Goal: Transaction & Acquisition: Book appointment/travel/reservation

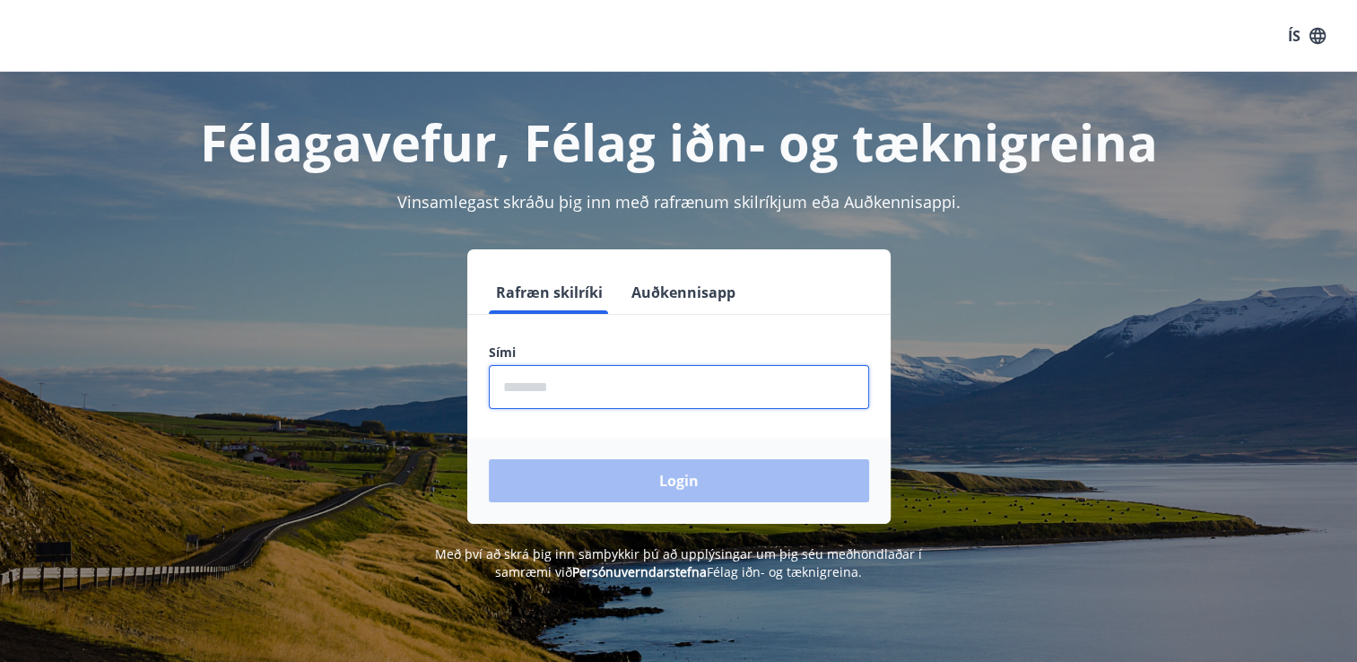
click at [535, 391] on input "phone" at bounding box center [679, 387] width 380 height 44
type input "********"
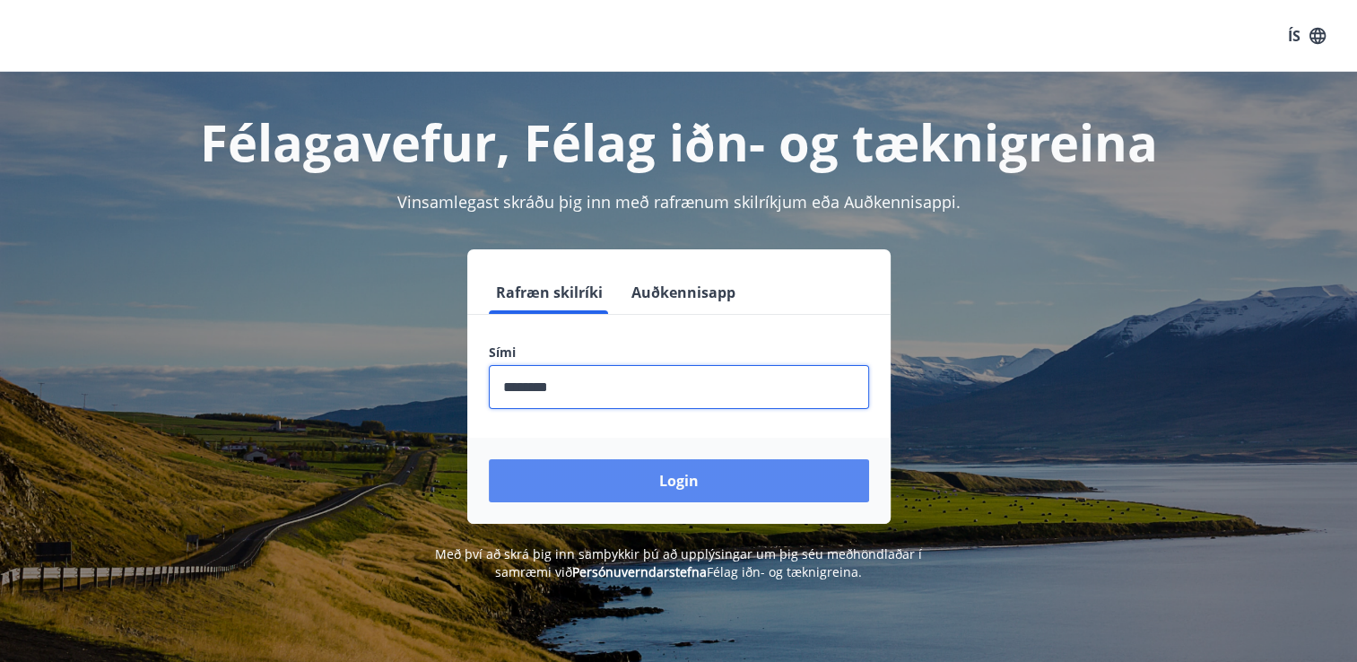
click at [583, 486] on button "Login" at bounding box center [679, 480] width 380 height 43
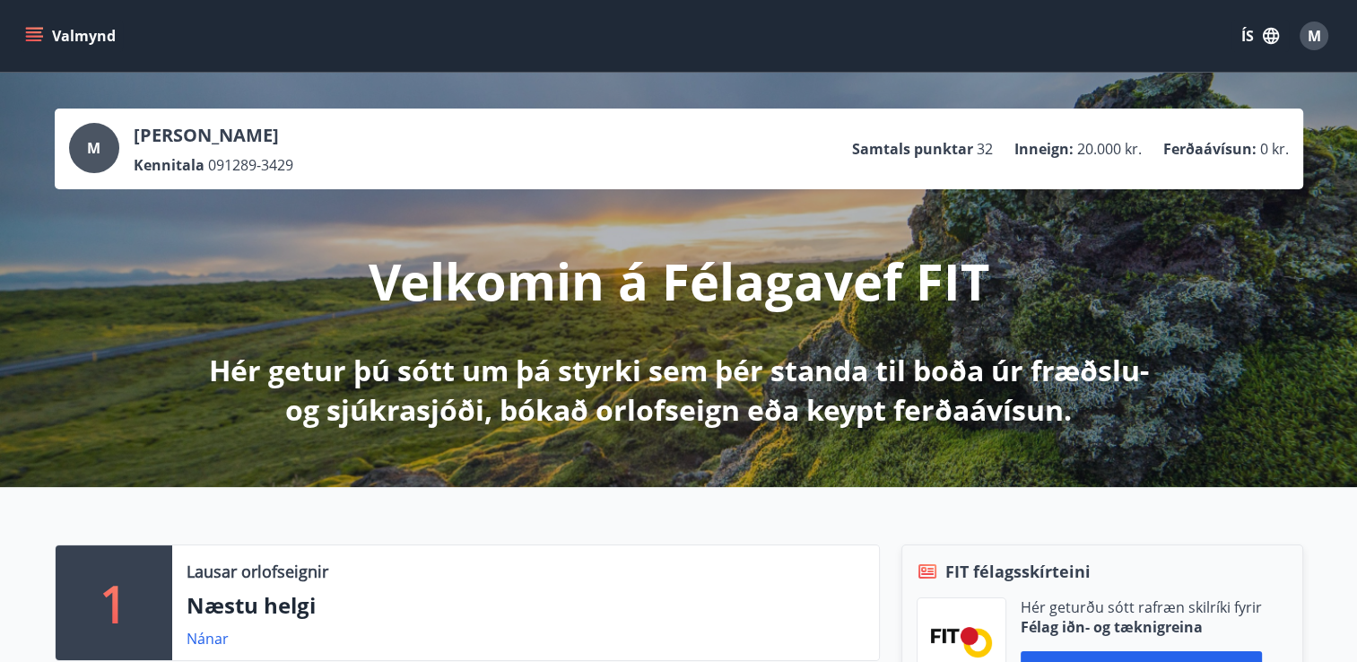
click at [25, 33] on icon "menu" at bounding box center [34, 36] width 18 height 18
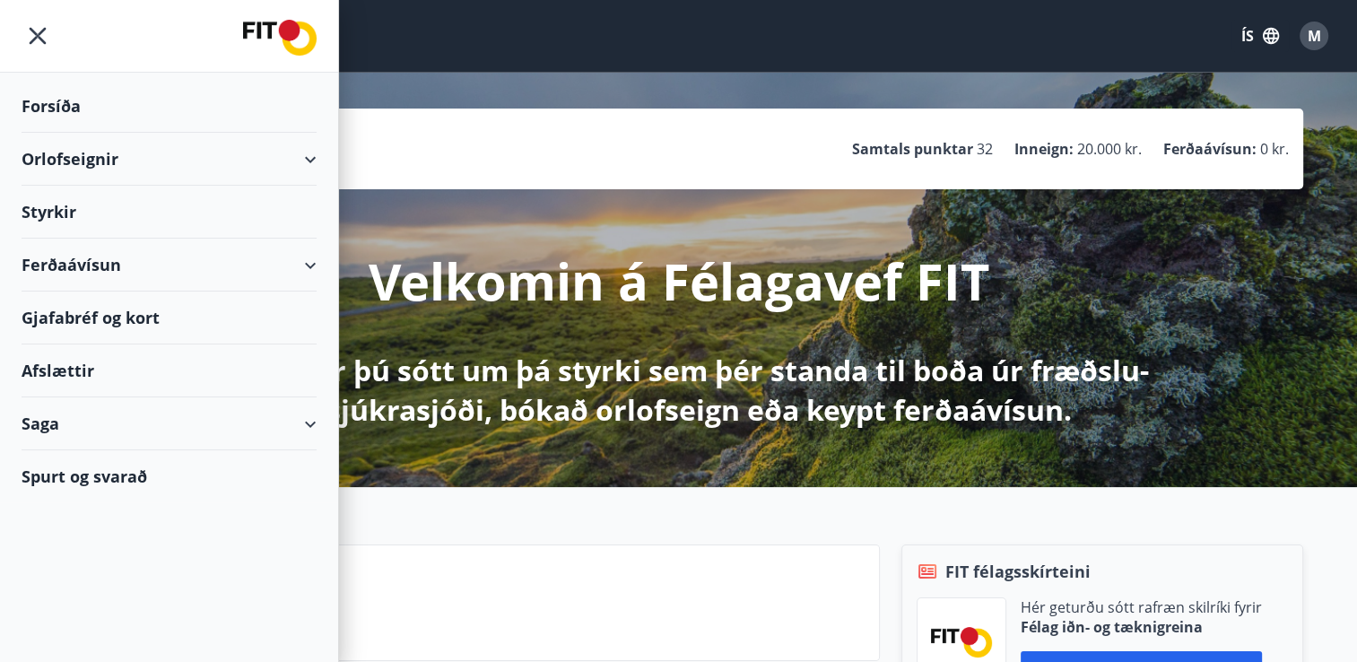
click at [136, 157] on div "Orlofseignir" at bounding box center [169, 159] width 295 height 53
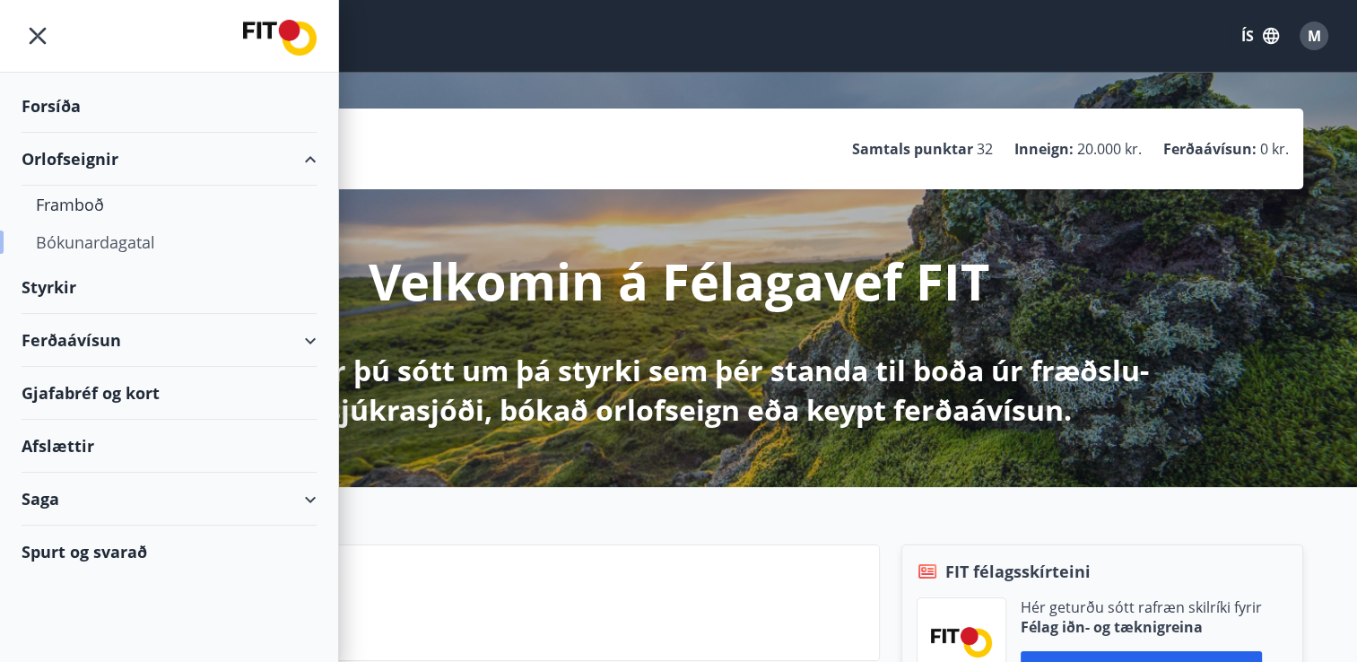
click at [133, 238] on div "Bókunardagatal" at bounding box center [169, 242] width 266 height 38
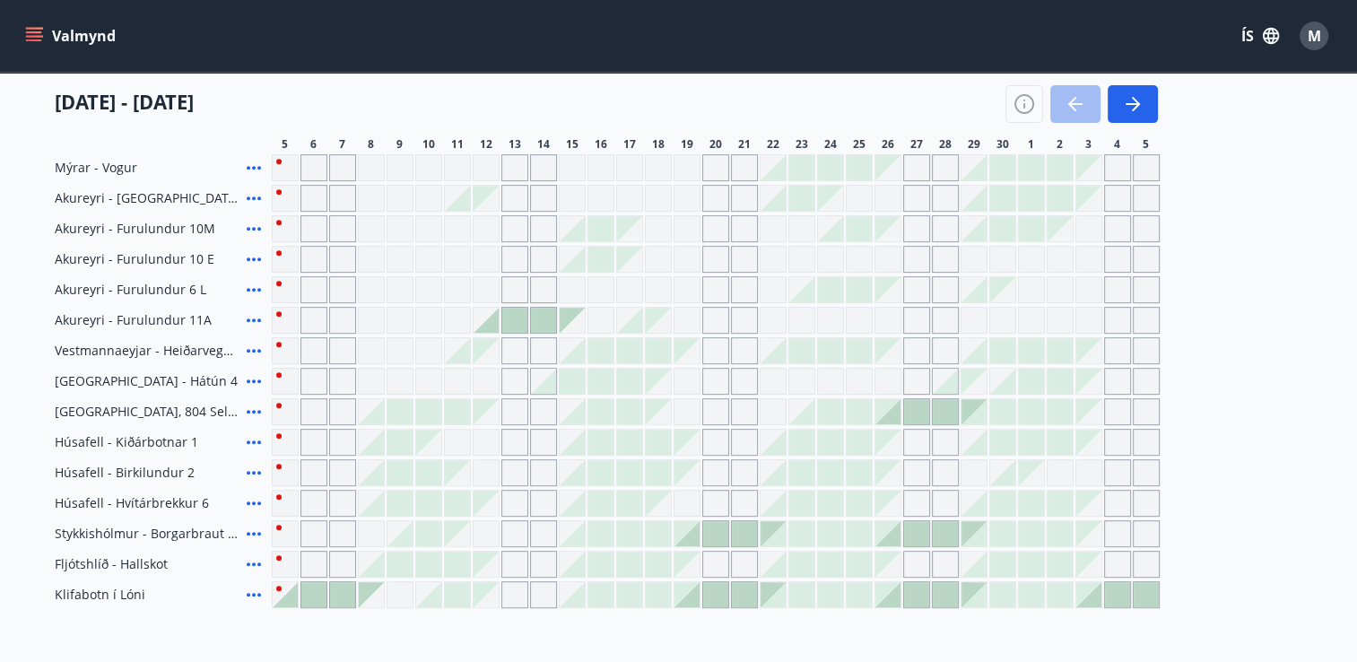
scroll to position [717, 0]
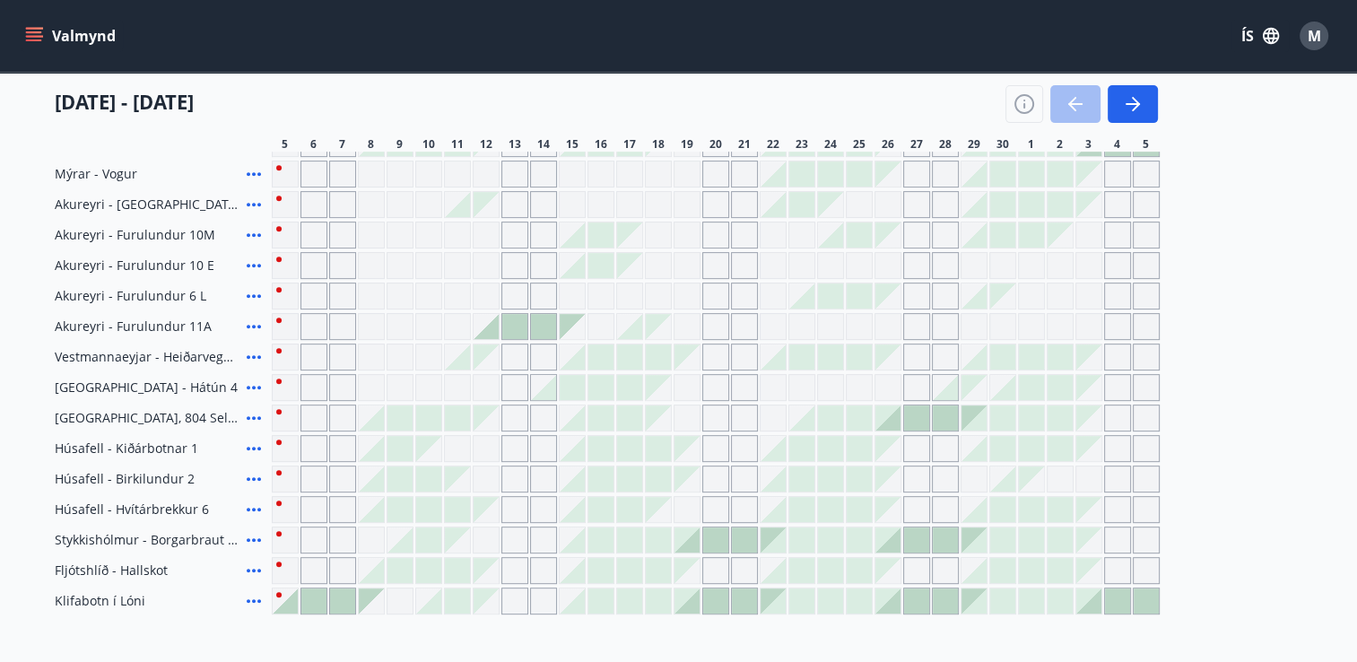
click at [248, 414] on icon at bounding box center [254, 418] width 22 height 22
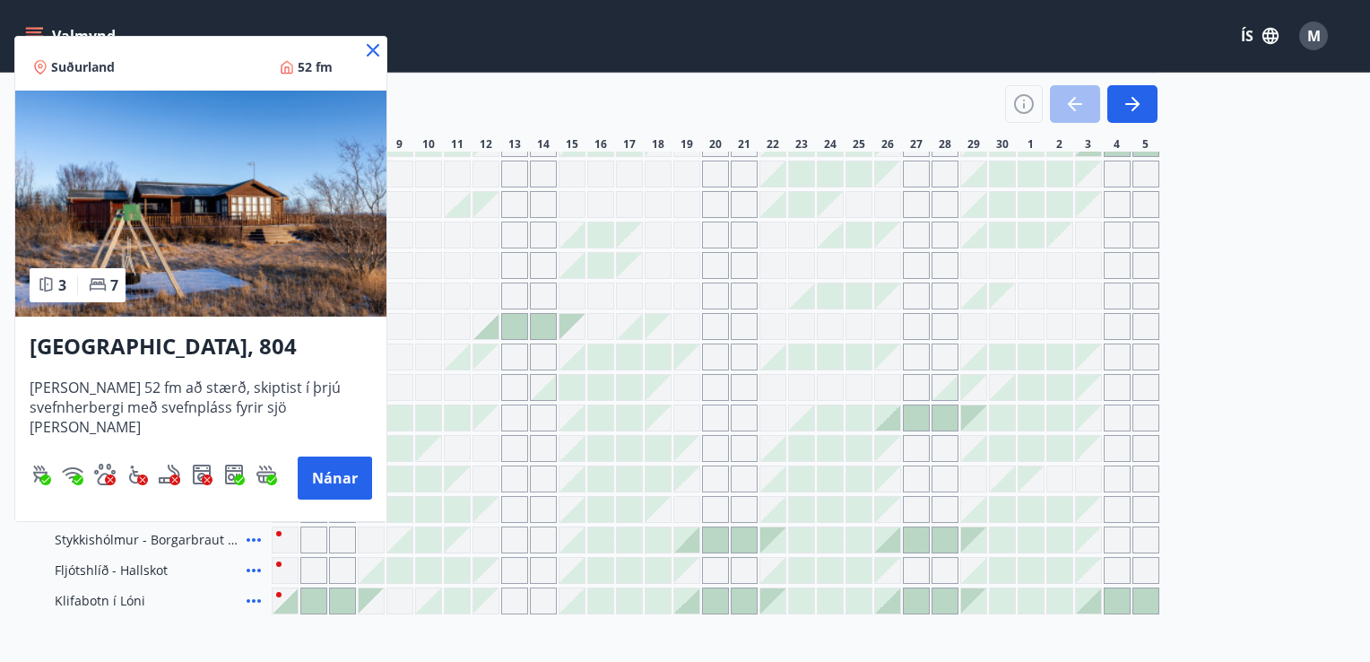
click at [373, 48] on icon at bounding box center [373, 50] width 22 height 22
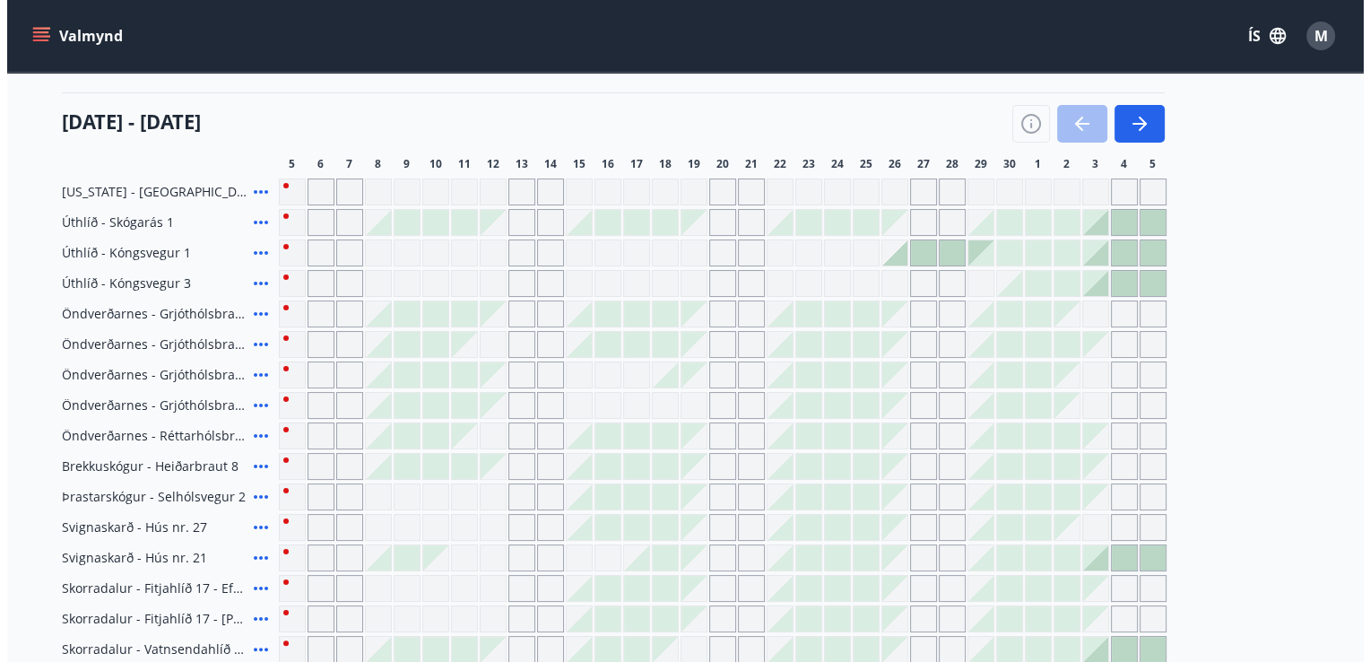
scroll to position [179, 0]
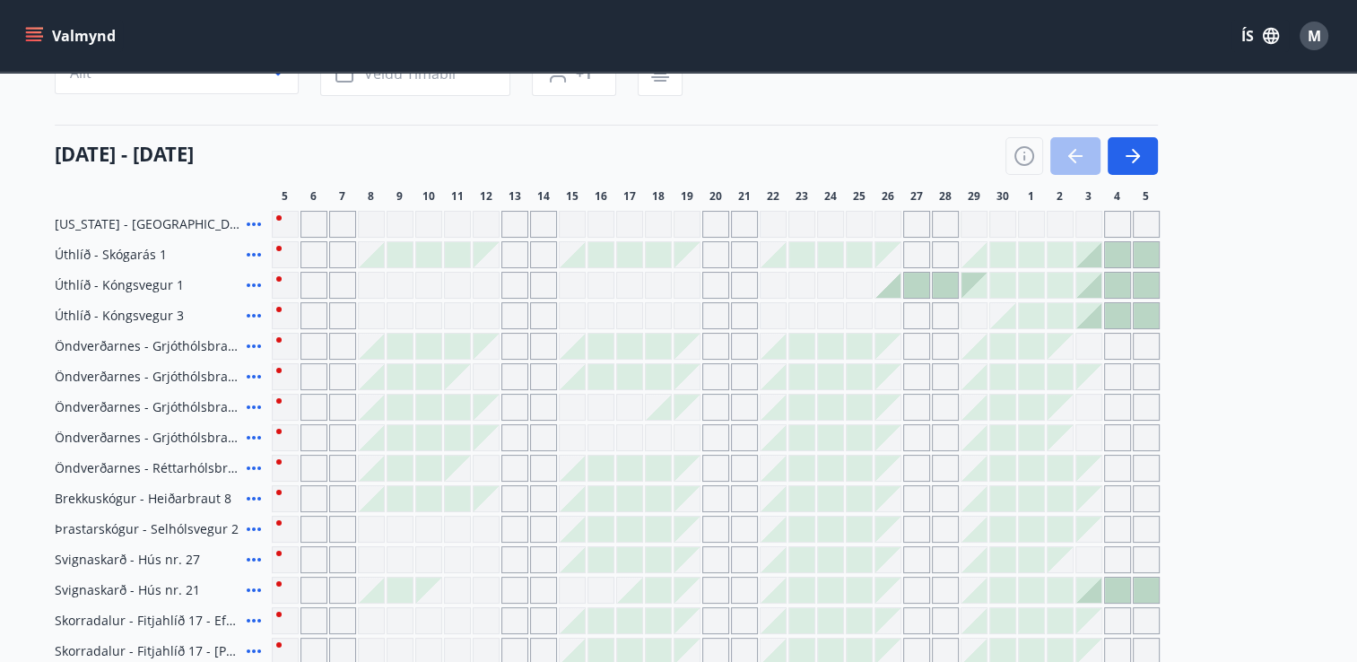
click at [255, 282] on icon at bounding box center [254, 285] width 22 height 22
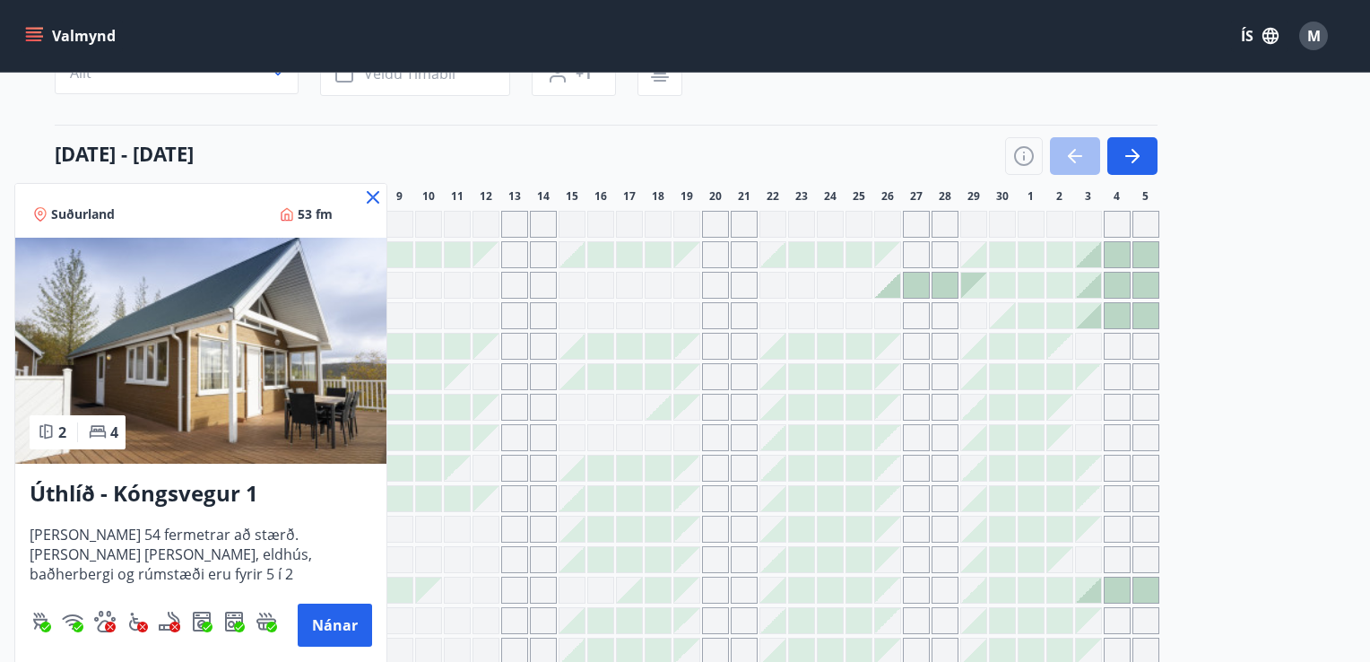
click at [233, 325] on img at bounding box center [200, 351] width 371 height 226
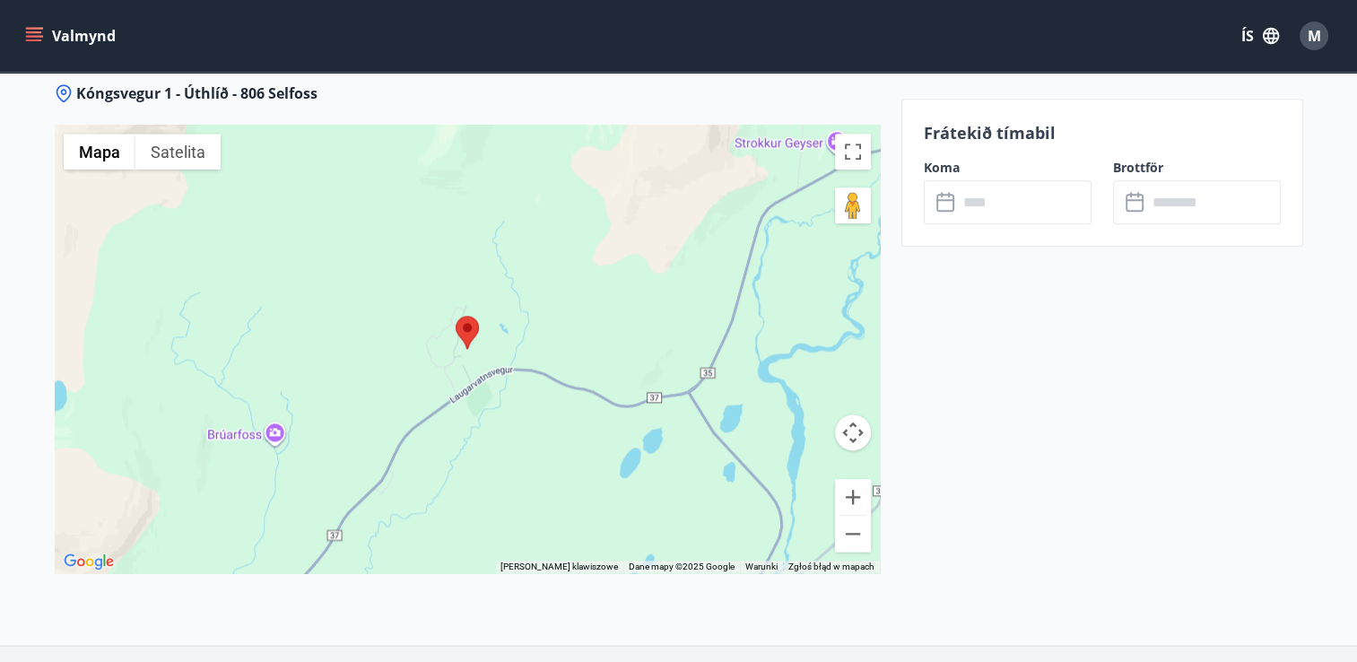
scroll to position [2242, 0]
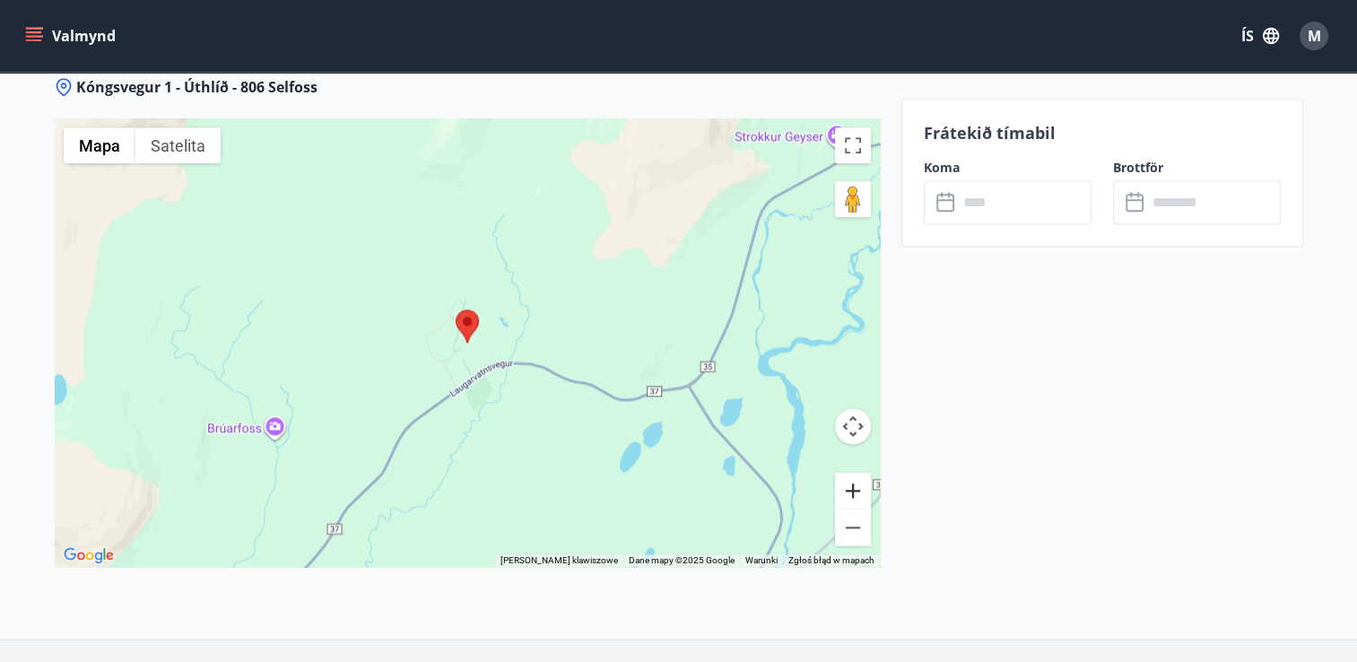
click at [846, 473] on button "Powiększ" at bounding box center [853, 491] width 36 height 36
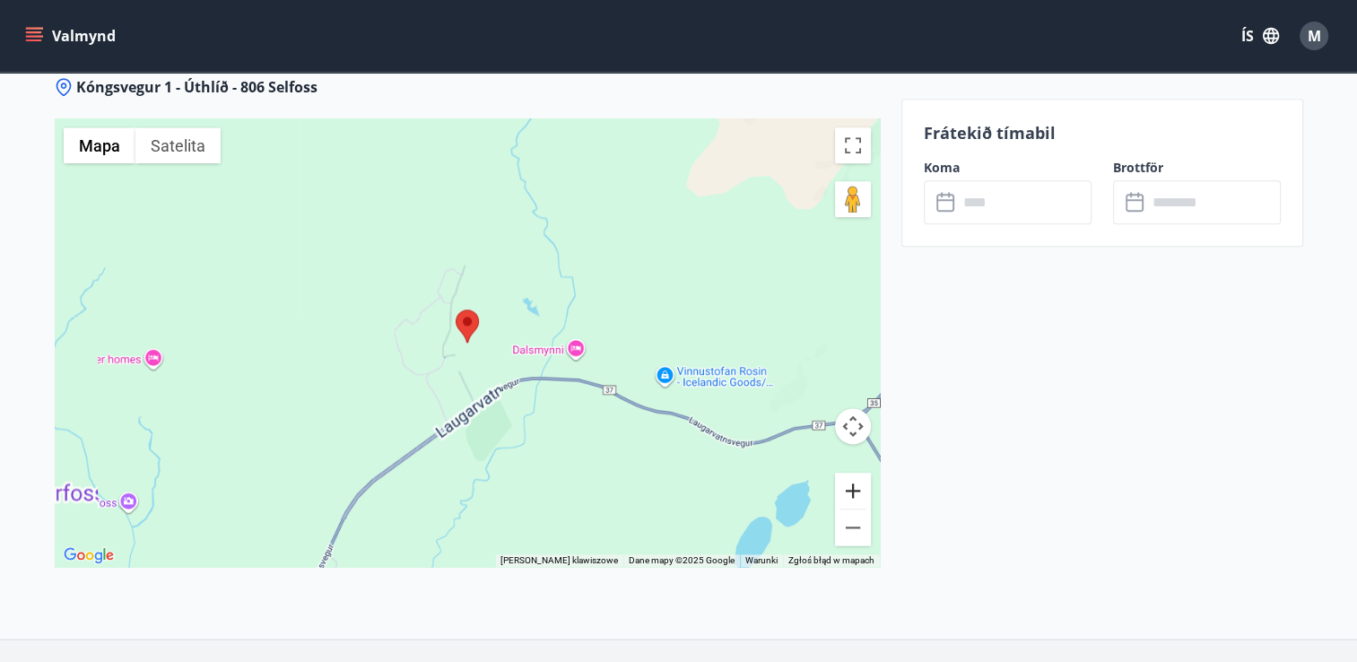
click at [854, 473] on button "Powiększ" at bounding box center [853, 491] width 36 height 36
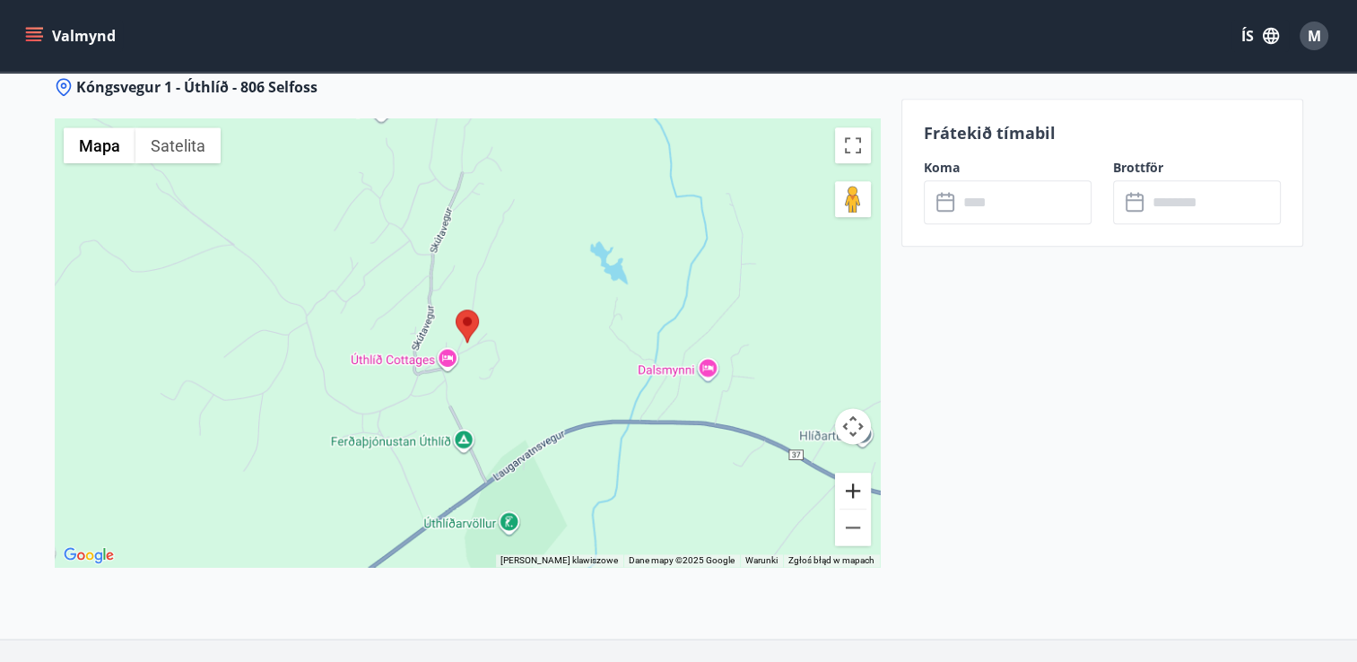
click at [857, 473] on button "Powiększ" at bounding box center [853, 491] width 36 height 36
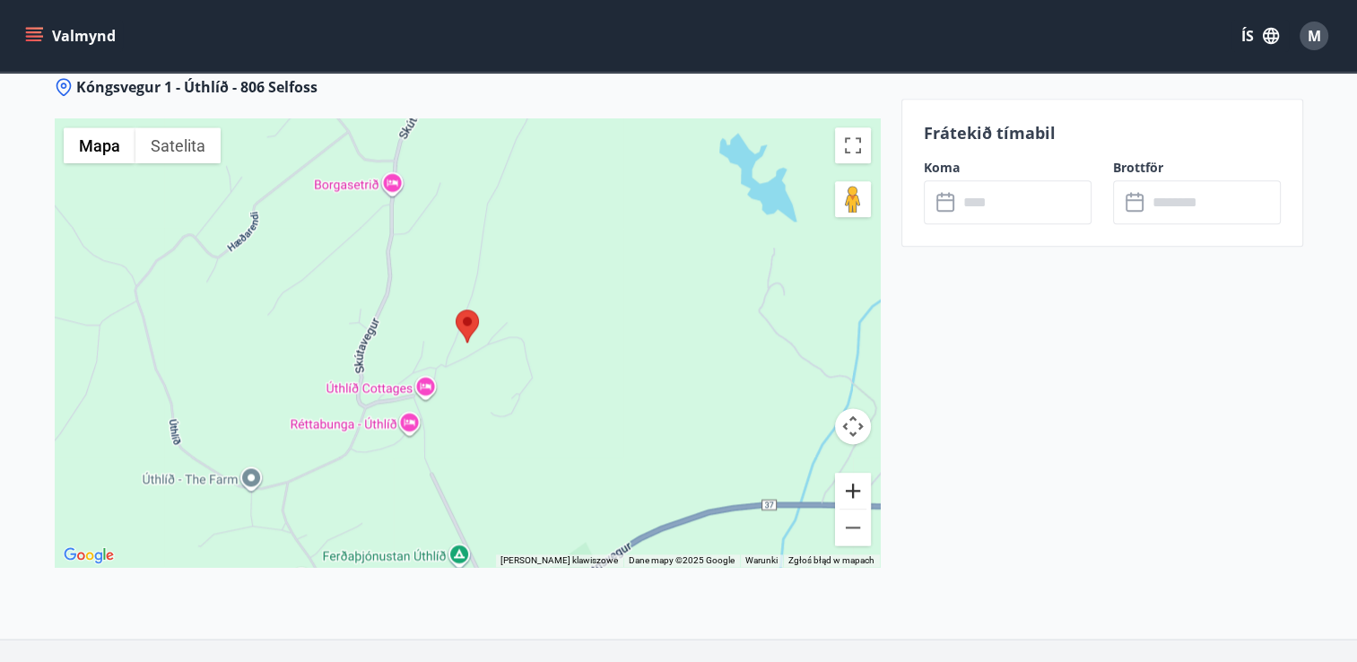
click at [850, 473] on button "Powiększ" at bounding box center [853, 491] width 36 height 36
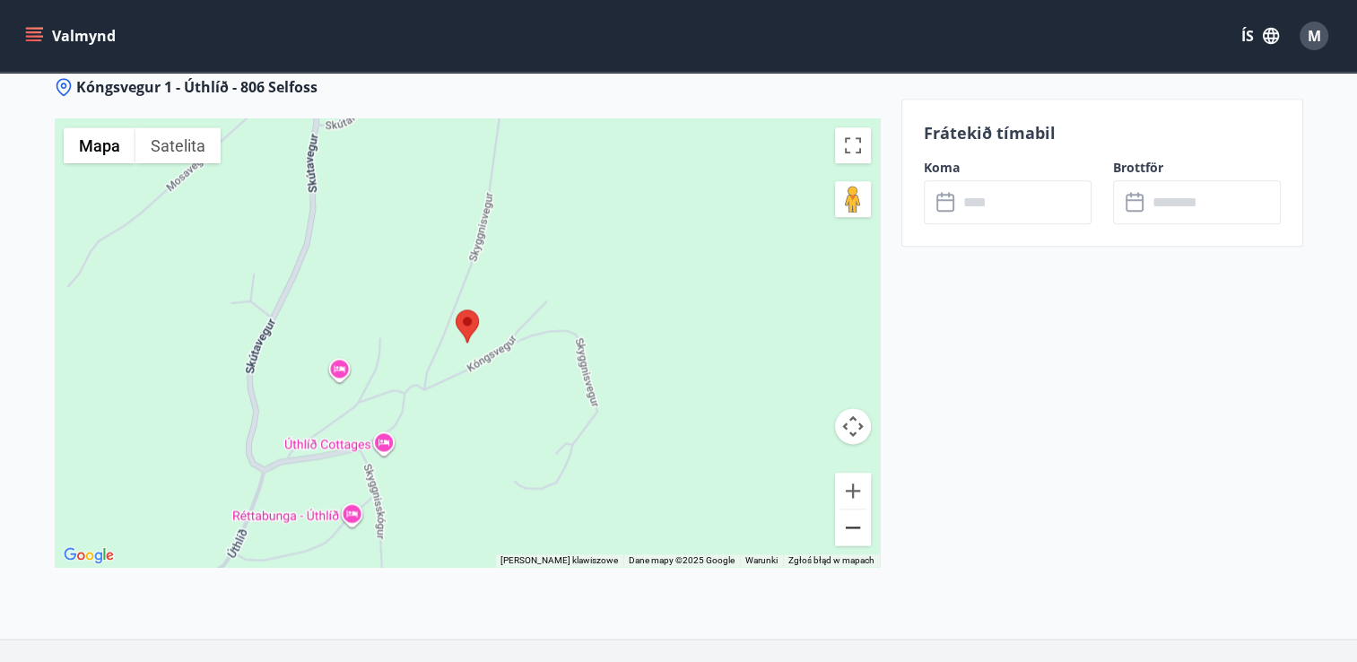
click at [854, 509] on button "Pomniejsz" at bounding box center [853, 527] width 36 height 36
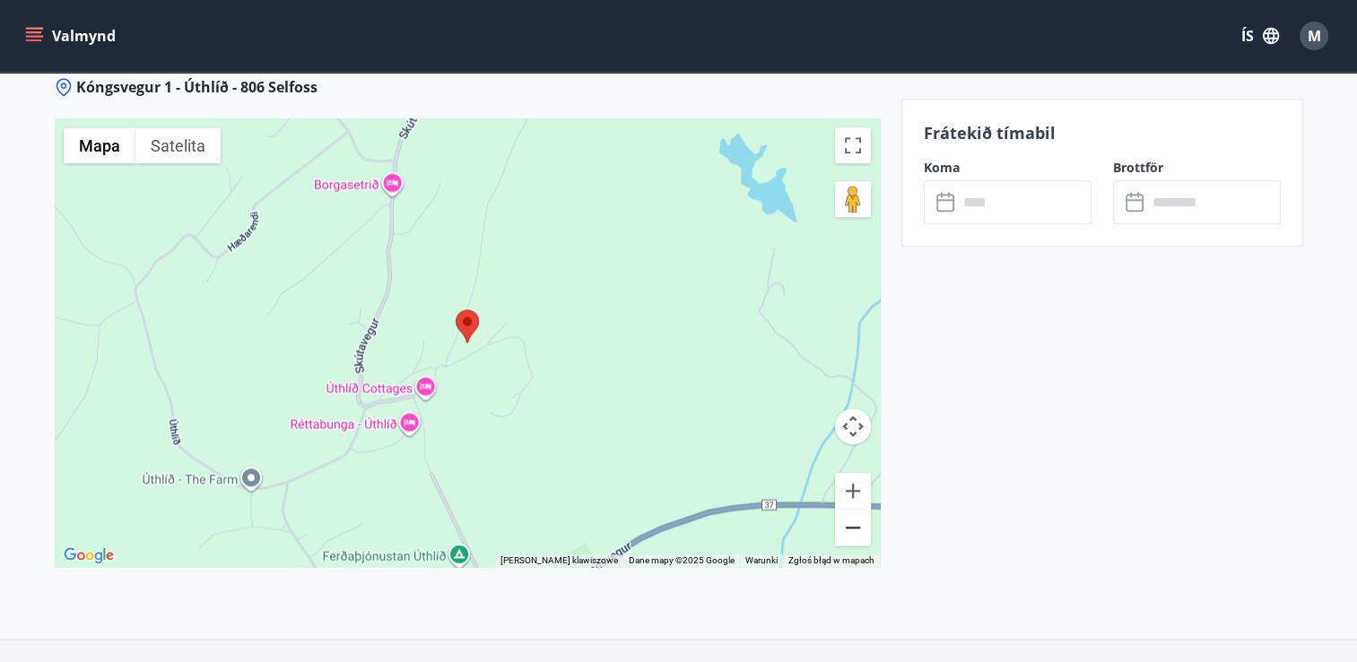
click at [855, 509] on button "Pomniejsz" at bounding box center [853, 527] width 36 height 36
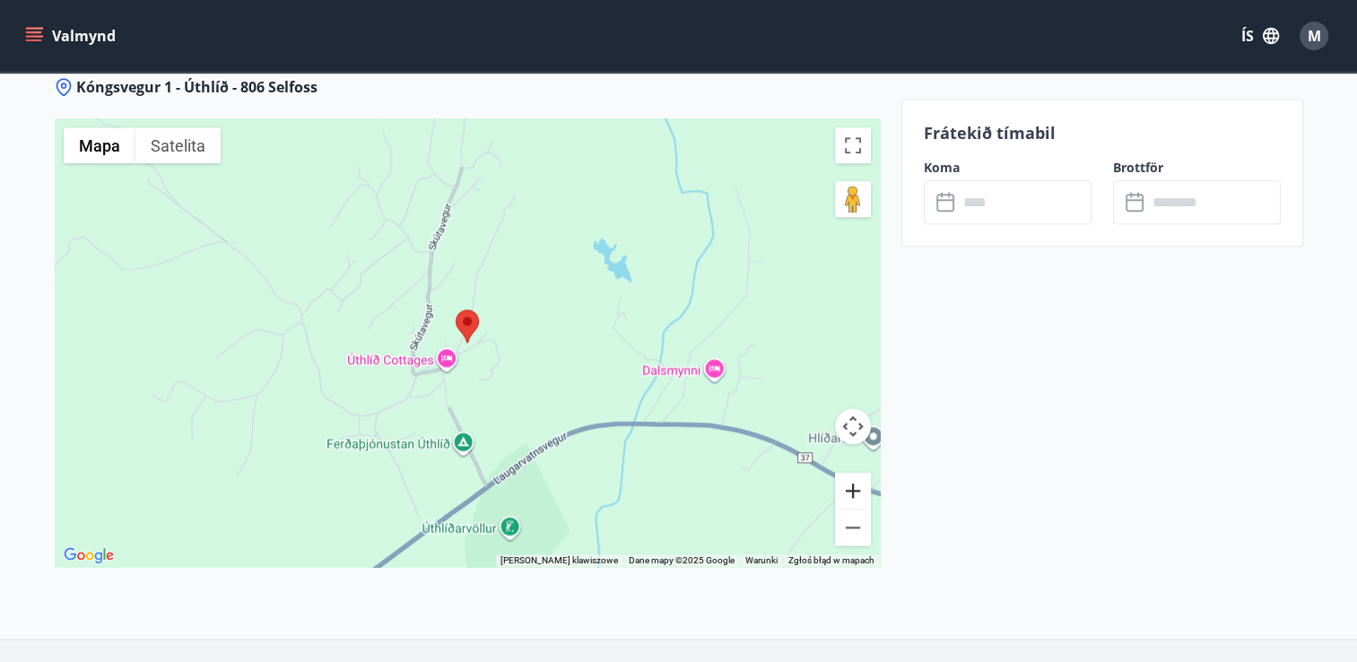
click at [856, 474] on button "Powiększ" at bounding box center [853, 491] width 36 height 36
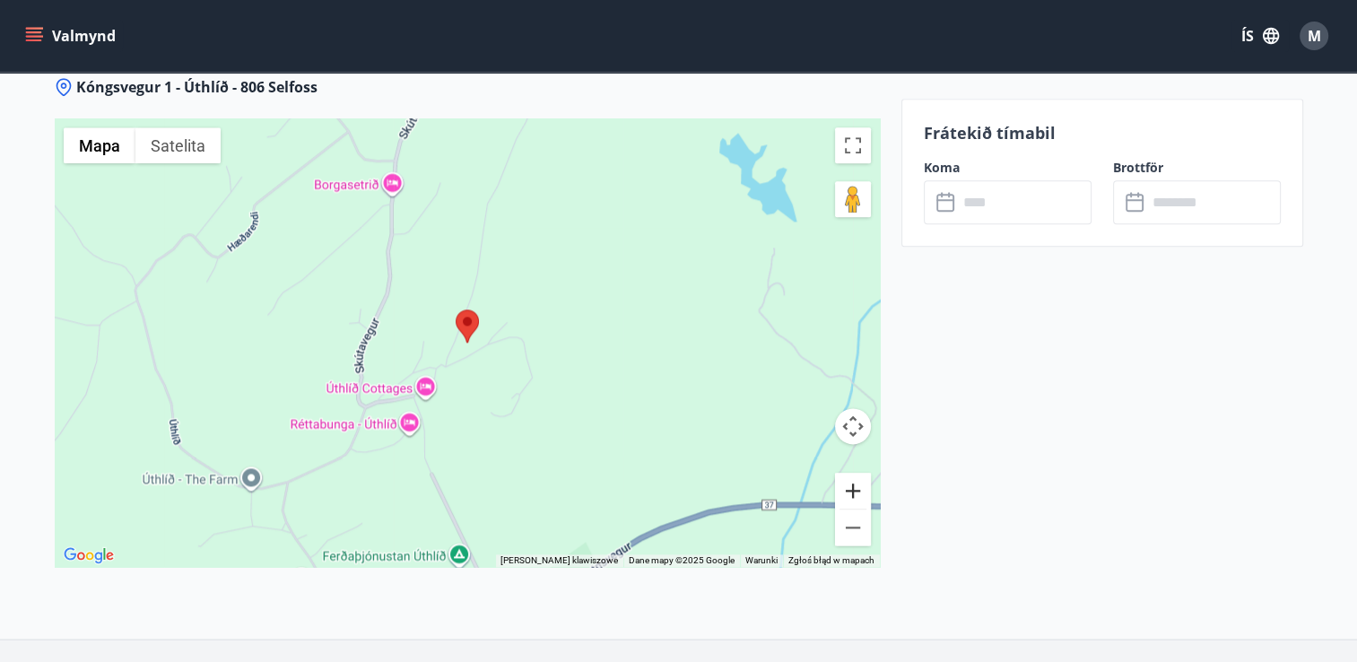
click at [856, 474] on button "Powiększ" at bounding box center [853, 491] width 36 height 36
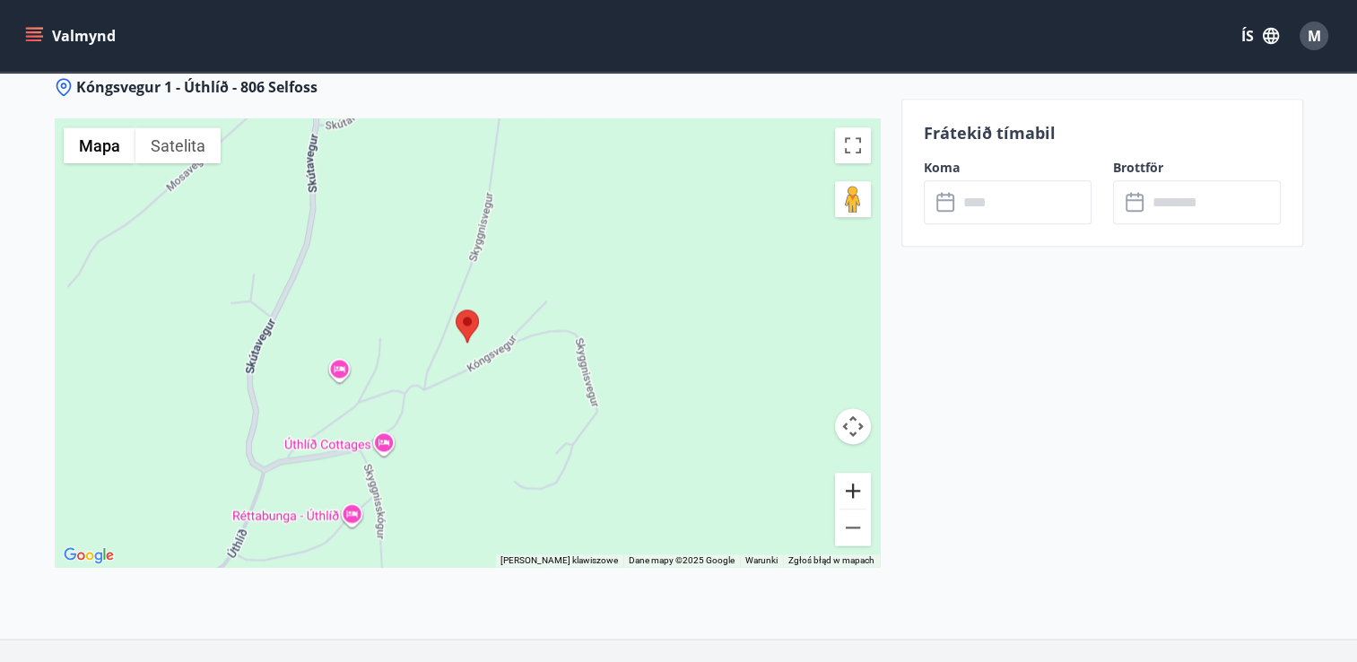
click at [856, 474] on button "Powiększ" at bounding box center [853, 491] width 36 height 36
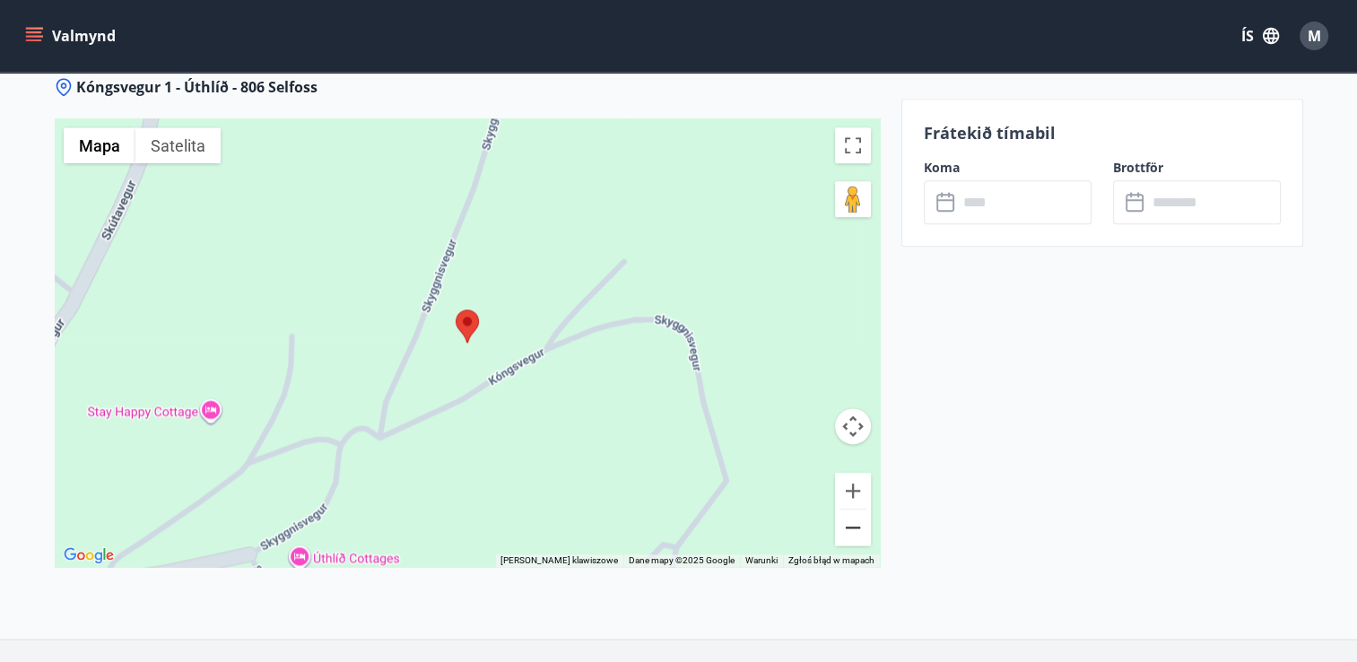
click at [857, 514] on button "Pomniejsz" at bounding box center [853, 527] width 36 height 36
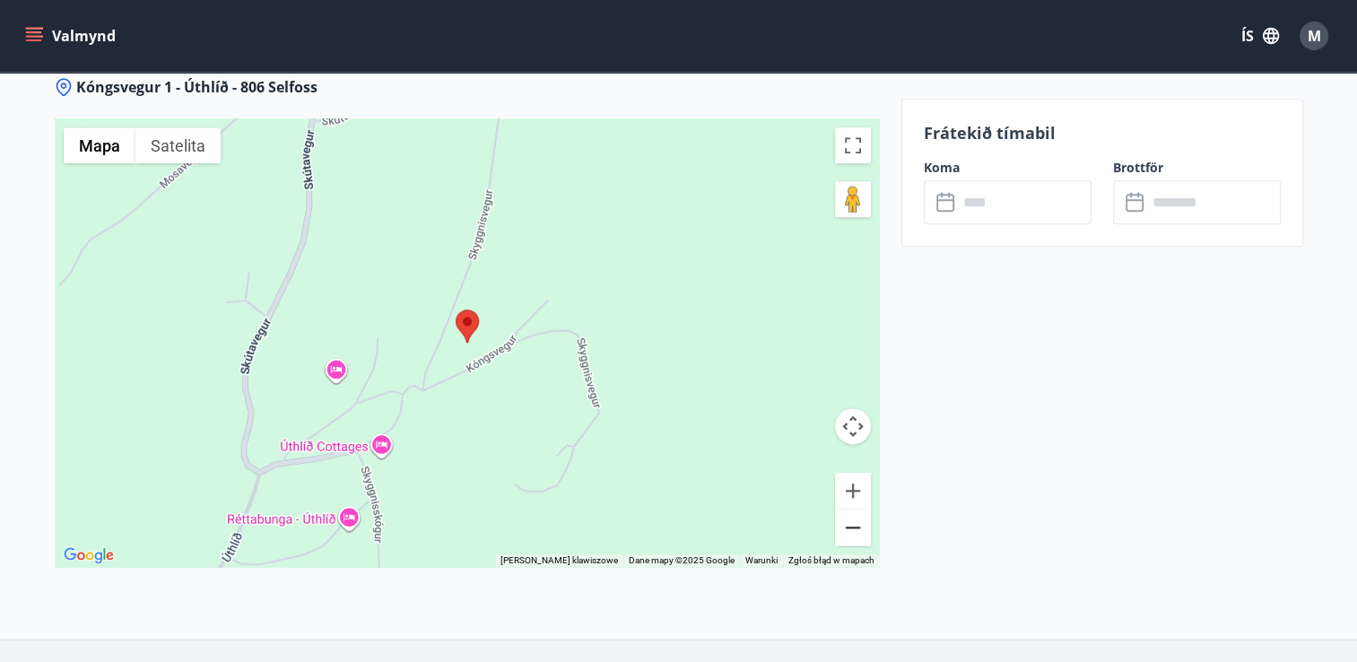
click at [857, 509] on button "Pomniejsz" at bounding box center [853, 527] width 36 height 36
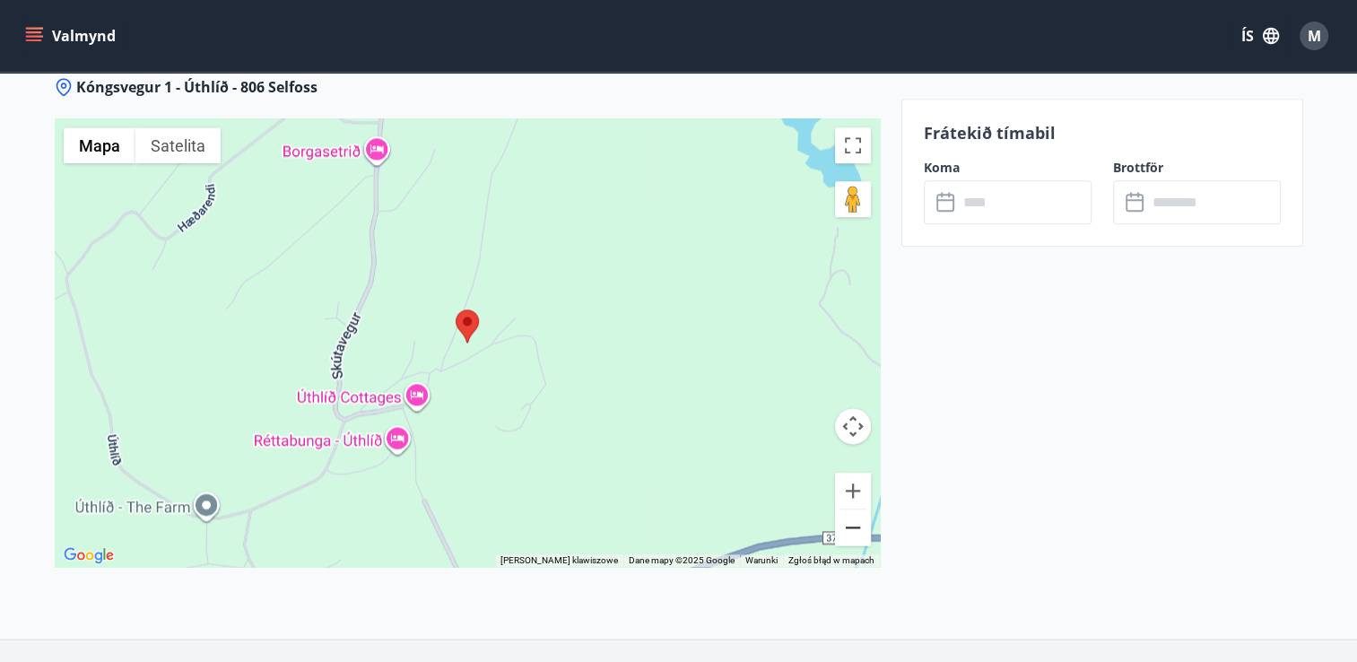
click at [857, 509] on button "Pomniejsz" at bounding box center [853, 527] width 36 height 36
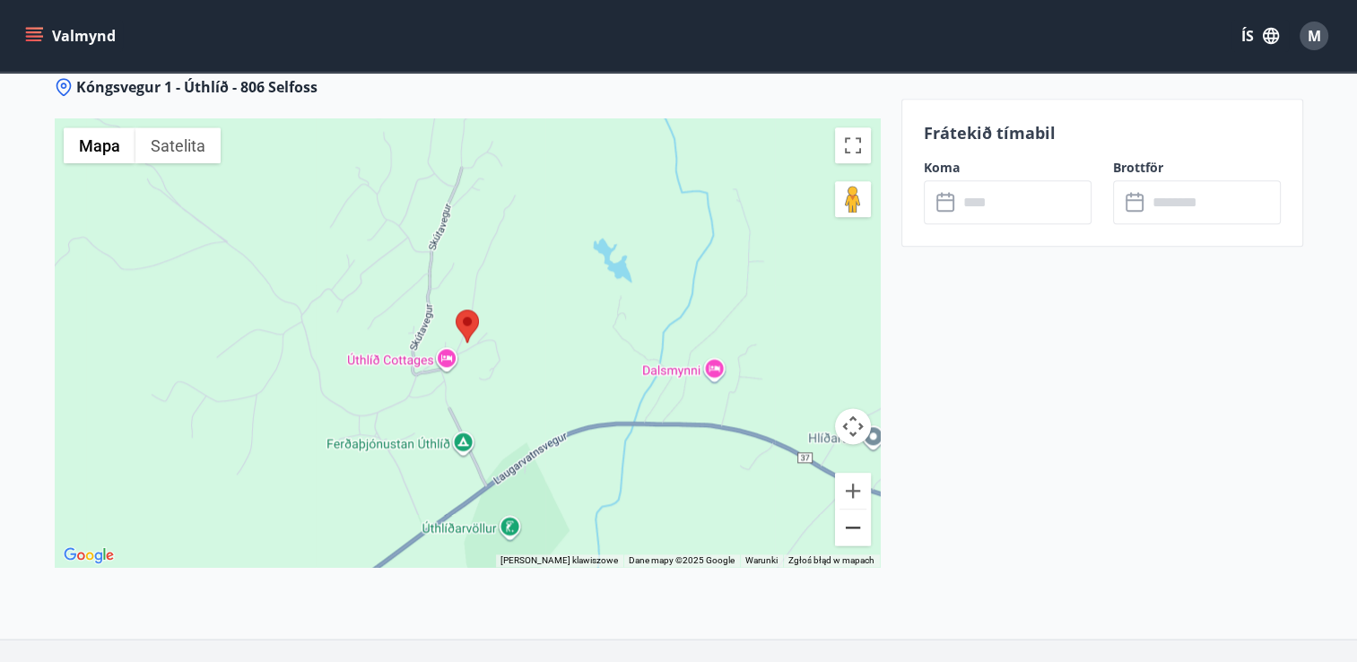
click at [855, 509] on button "Pomniejsz" at bounding box center [853, 527] width 36 height 36
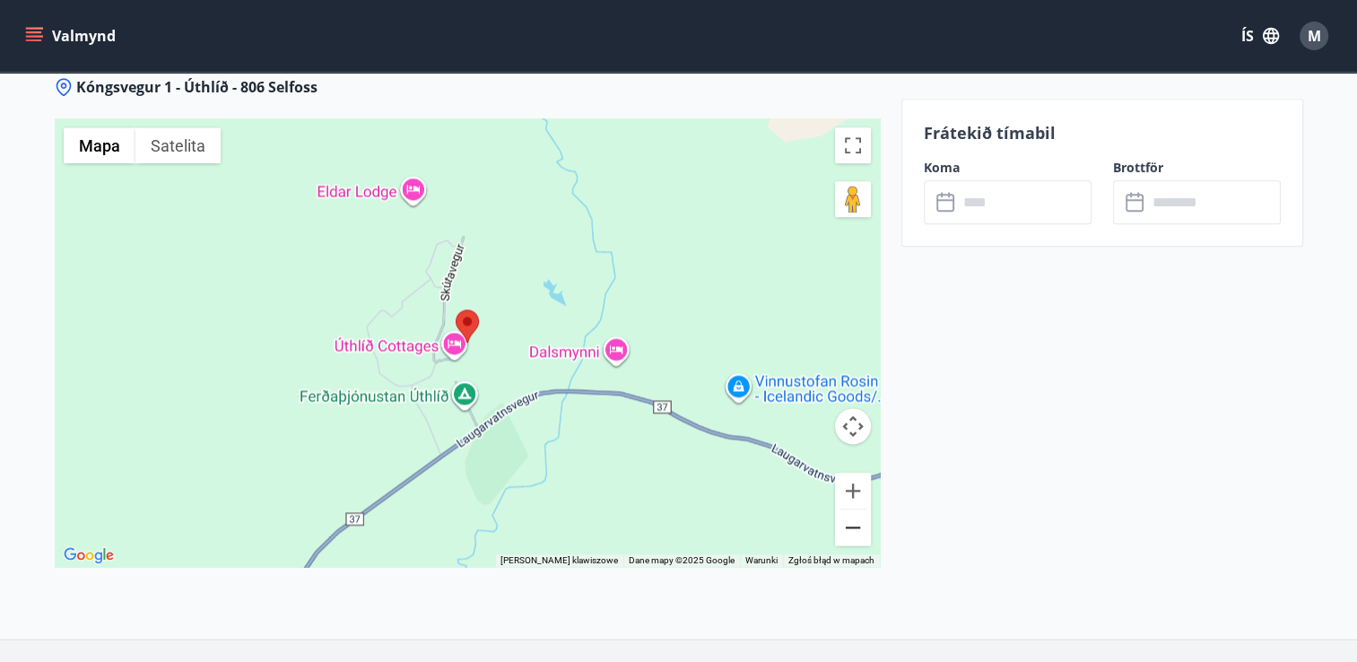
click at [857, 509] on button "Pomniejsz" at bounding box center [853, 527] width 36 height 36
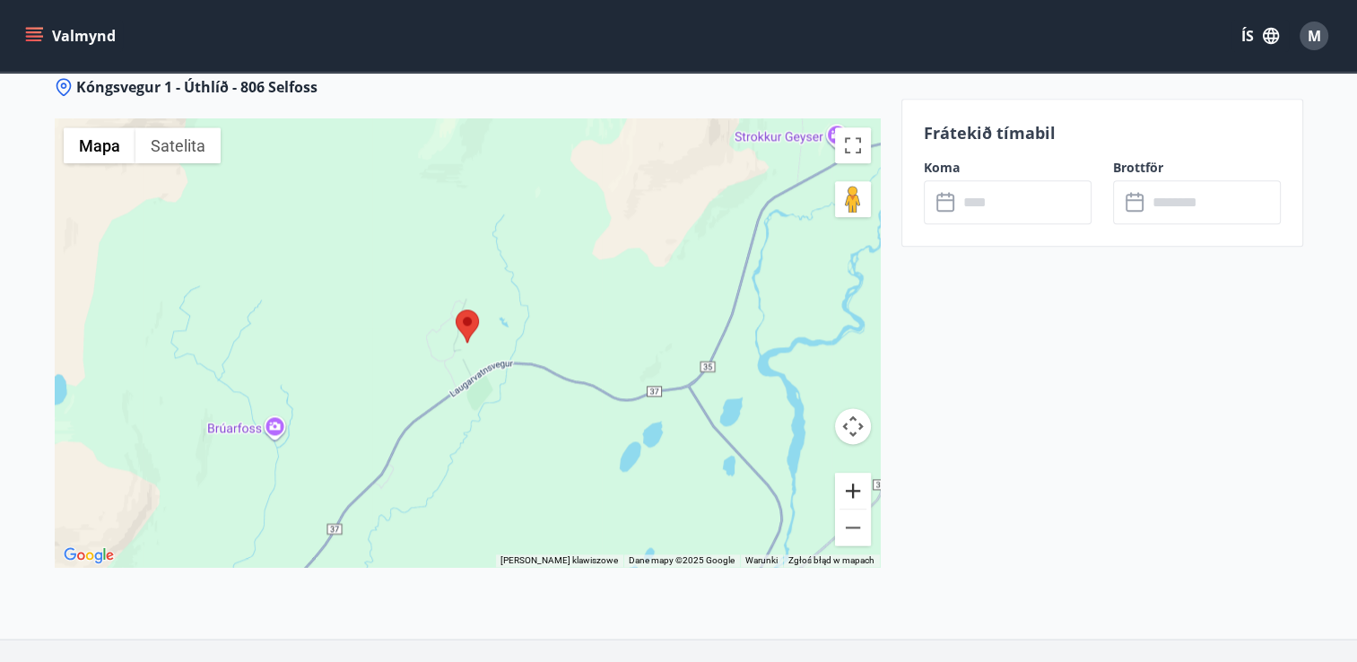
click at [850, 473] on button "Powiększ" at bounding box center [853, 491] width 36 height 36
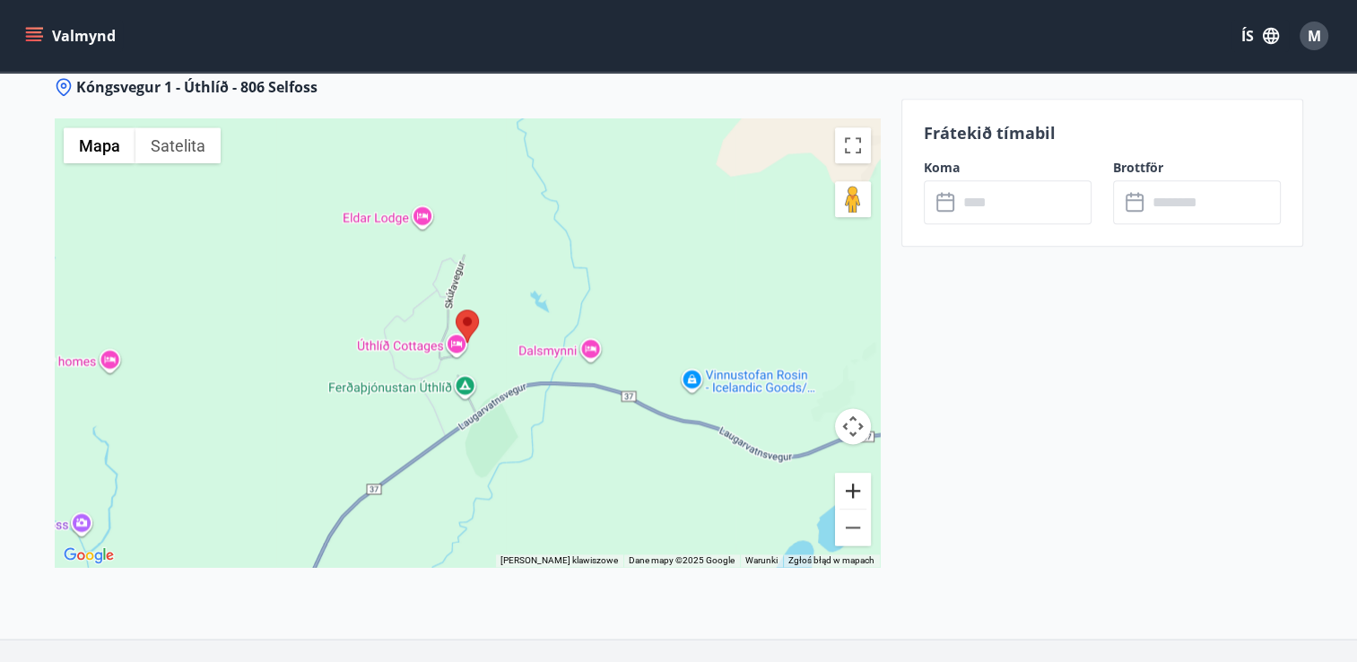
click at [850, 473] on button "Powiększ" at bounding box center [853, 491] width 36 height 36
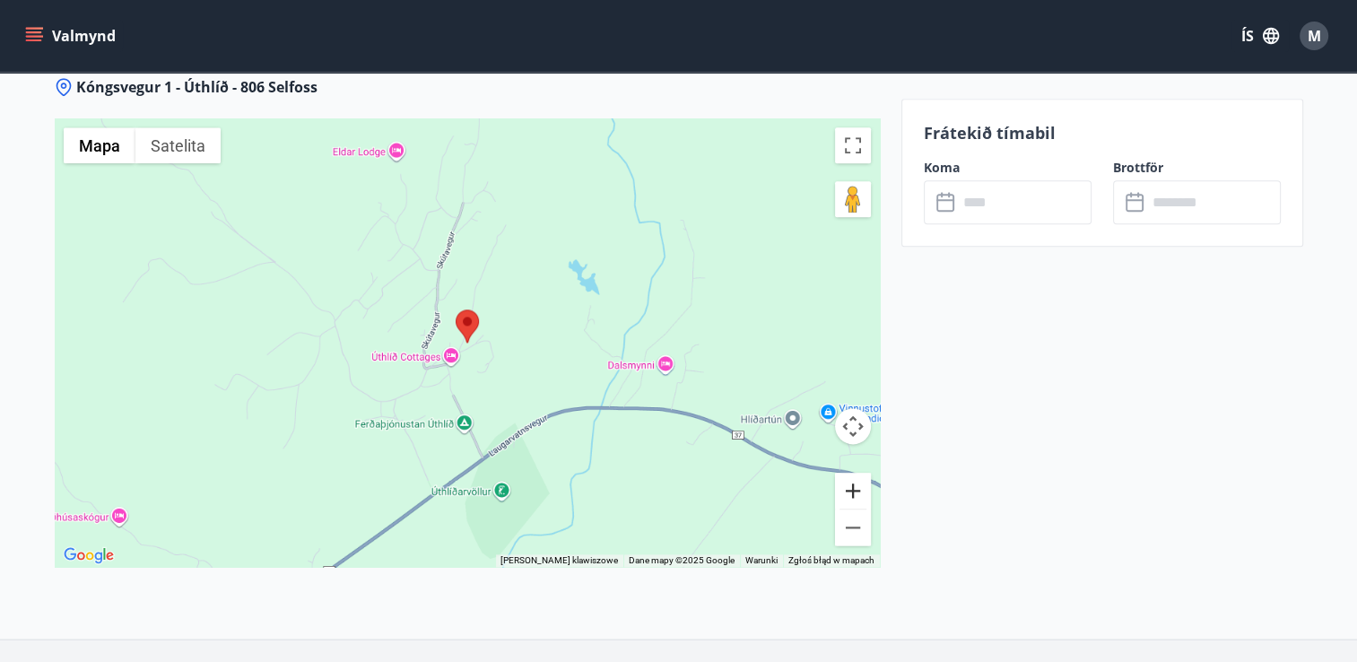
click at [850, 473] on button "Powiększ" at bounding box center [853, 491] width 36 height 36
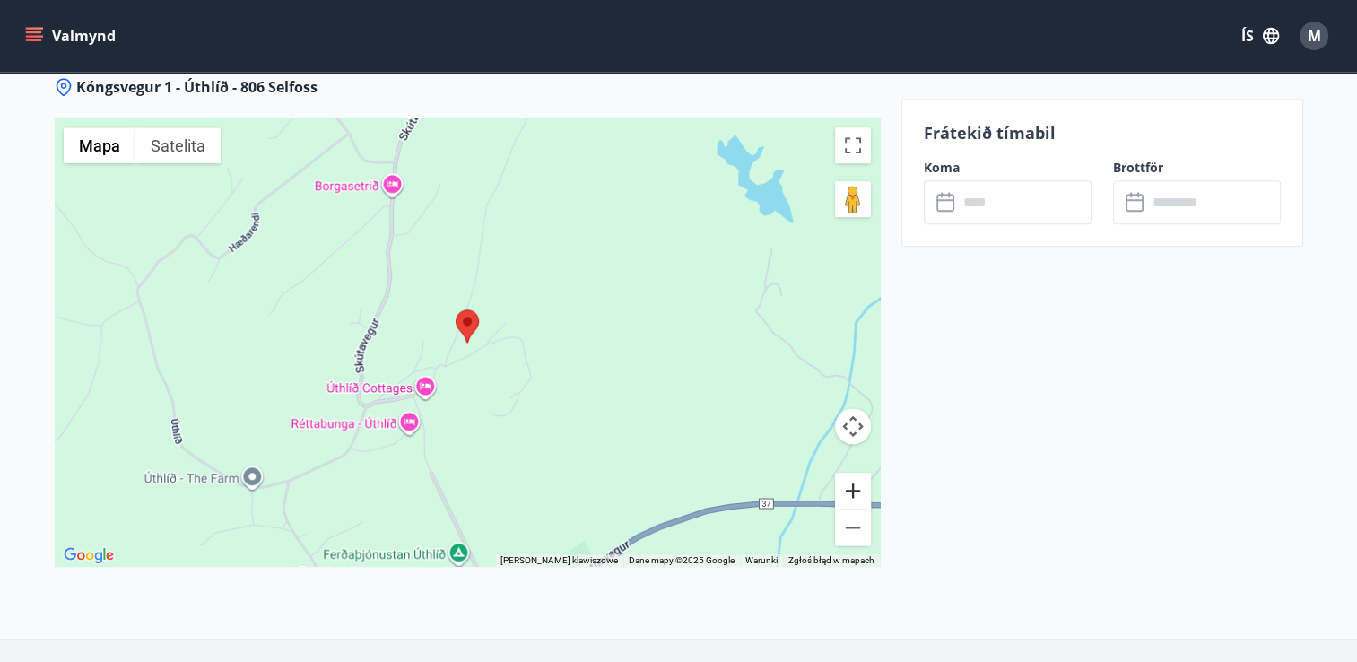
click at [850, 473] on button "Powiększ" at bounding box center [853, 491] width 36 height 36
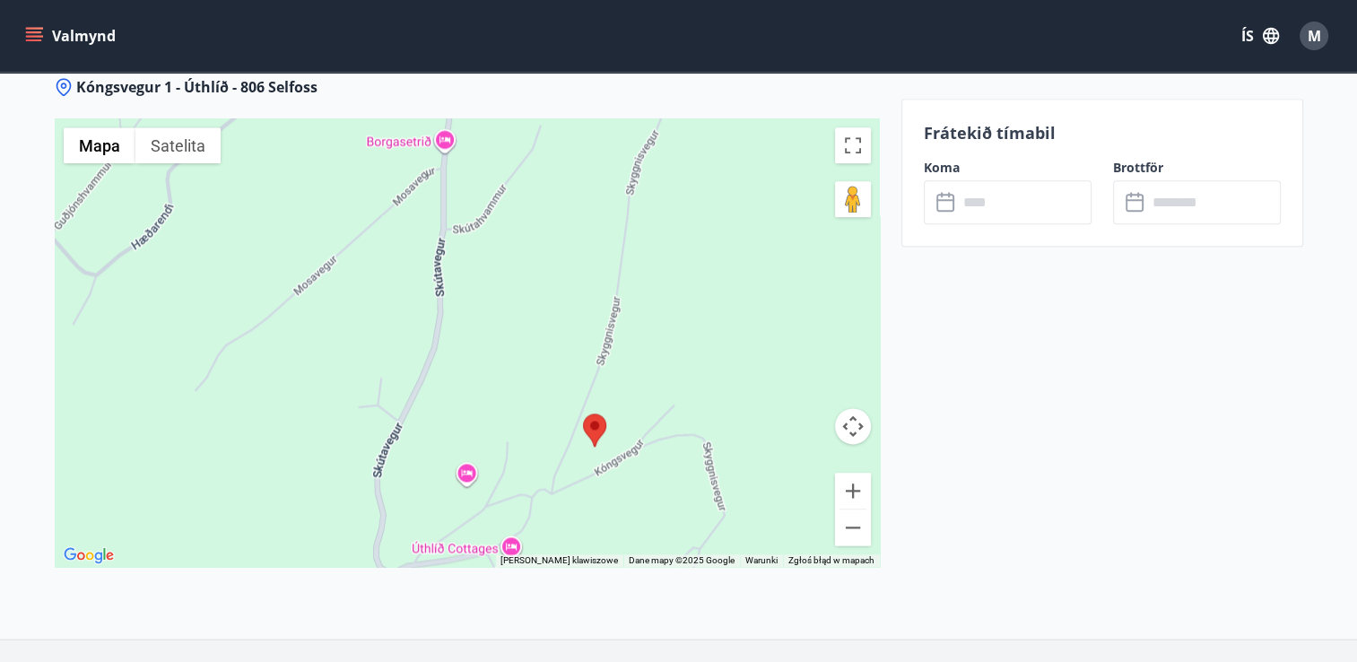
drag, startPoint x: 584, startPoint y: 403, endPoint x: 685, endPoint y: 528, distance: 161.3
click at [685, 528] on div at bounding box center [467, 342] width 825 height 448
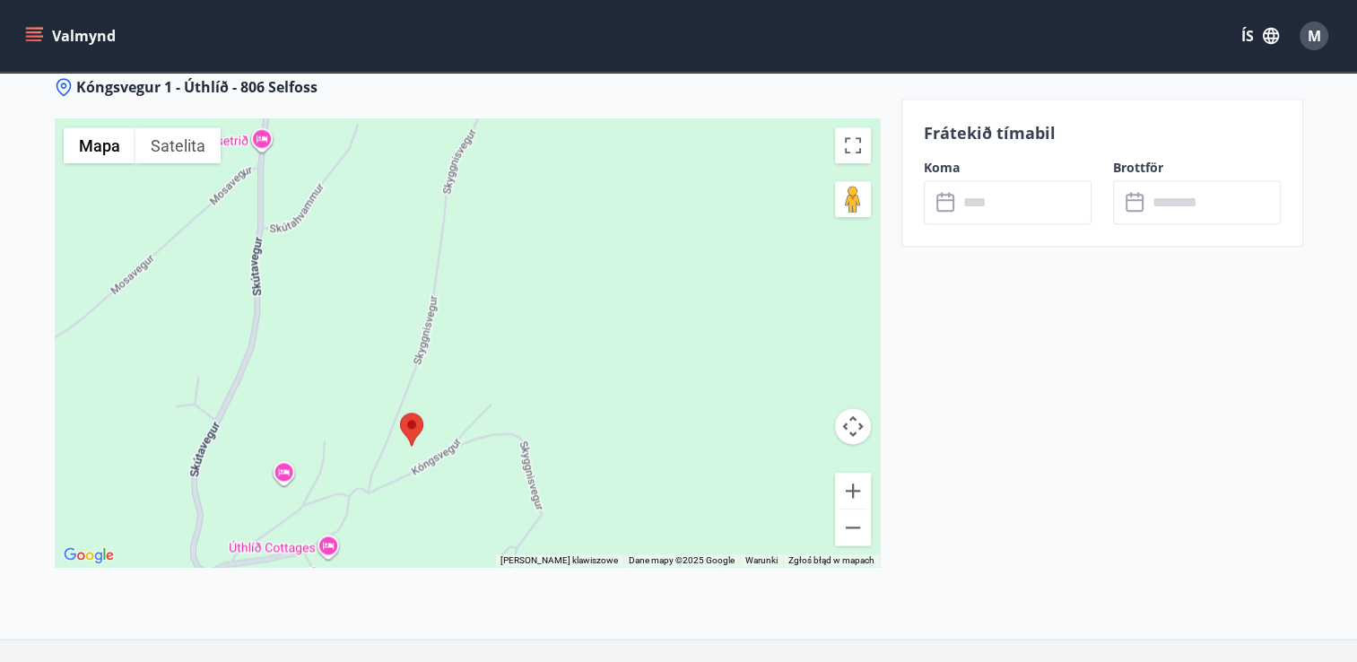
drag, startPoint x: 642, startPoint y: 380, endPoint x: 611, endPoint y: 241, distance: 142.5
click at [611, 241] on div at bounding box center [467, 342] width 825 height 448
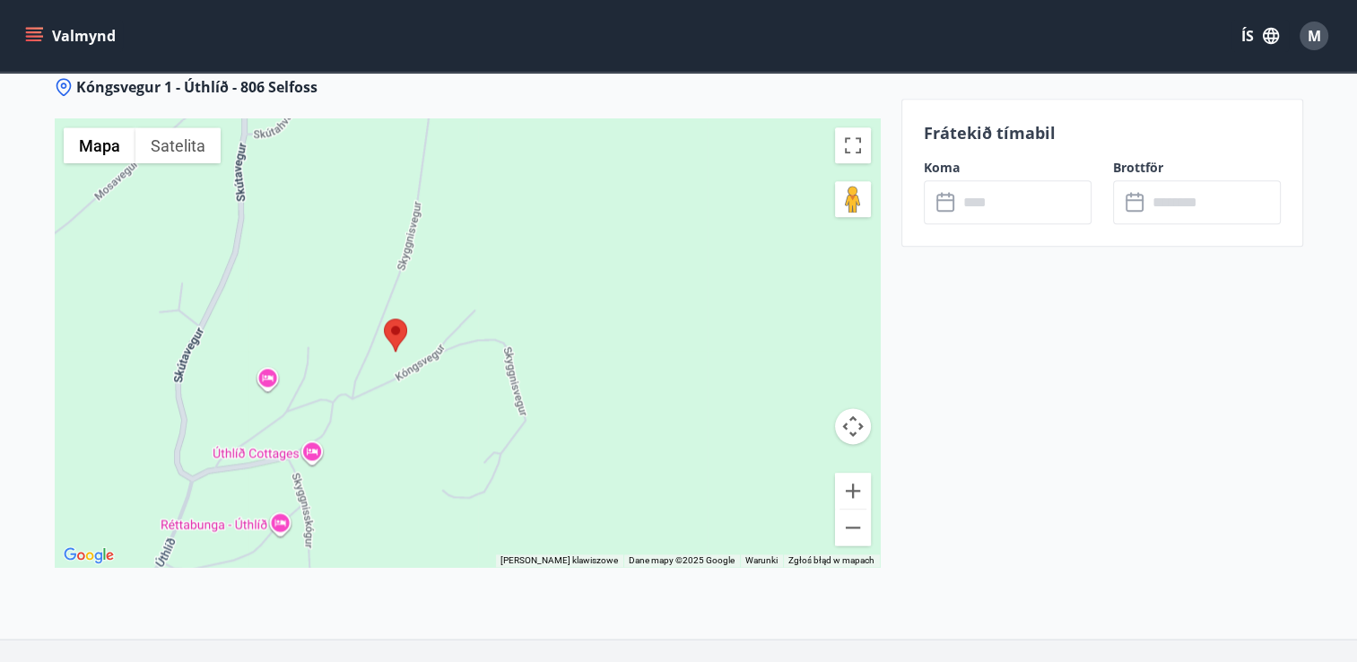
drag, startPoint x: 563, startPoint y: 412, endPoint x: 442, endPoint y: 421, distance: 121.4
click at [412, 418] on div at bounding box center [467, 342] width 825 height 448
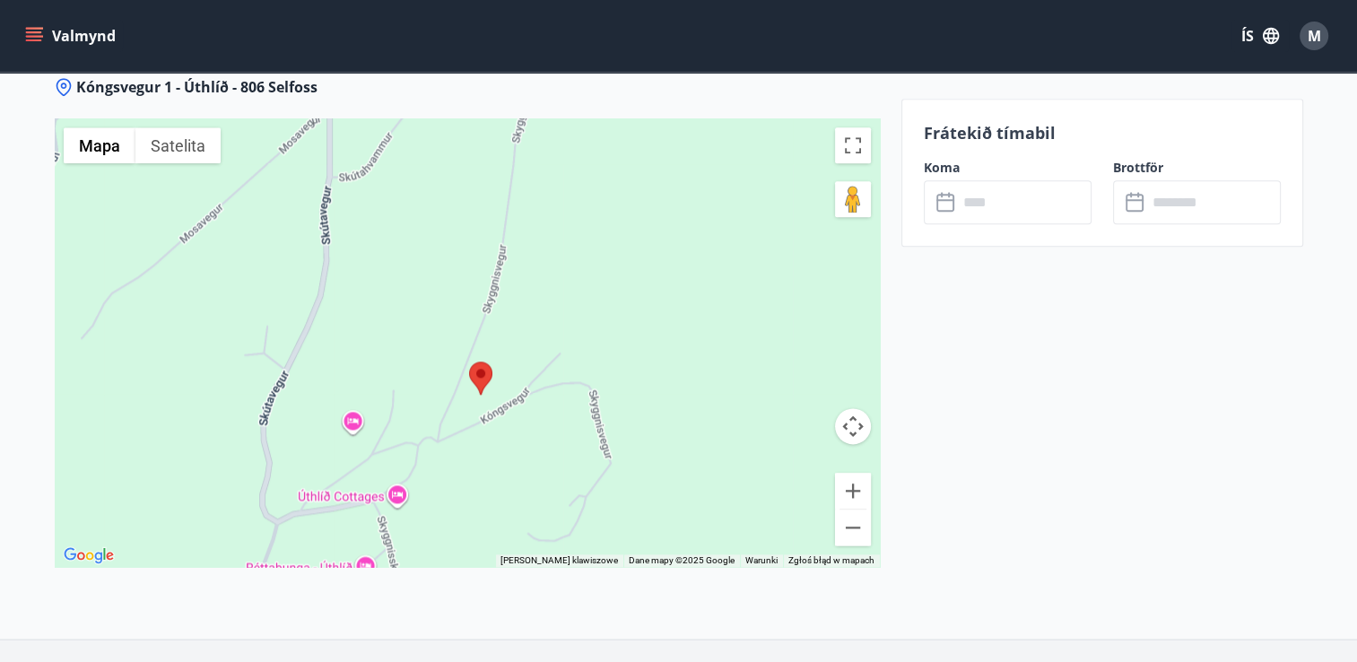
drag, startPoint x: 603, startPoint y: 352, endPoint x: 667, endPoint y: 386, distance: 73.4
click at [667, 386] on div at bounding box center [467, 342] width 825 height 448
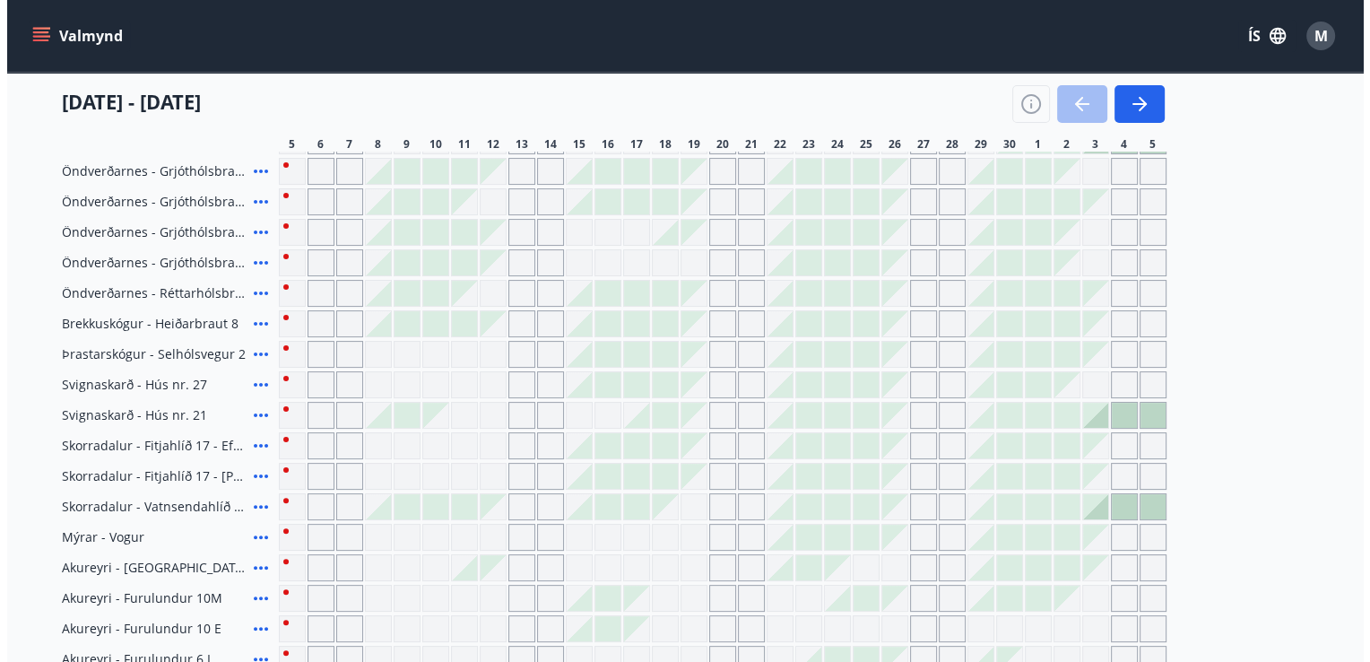
scroll to position [359, 0]
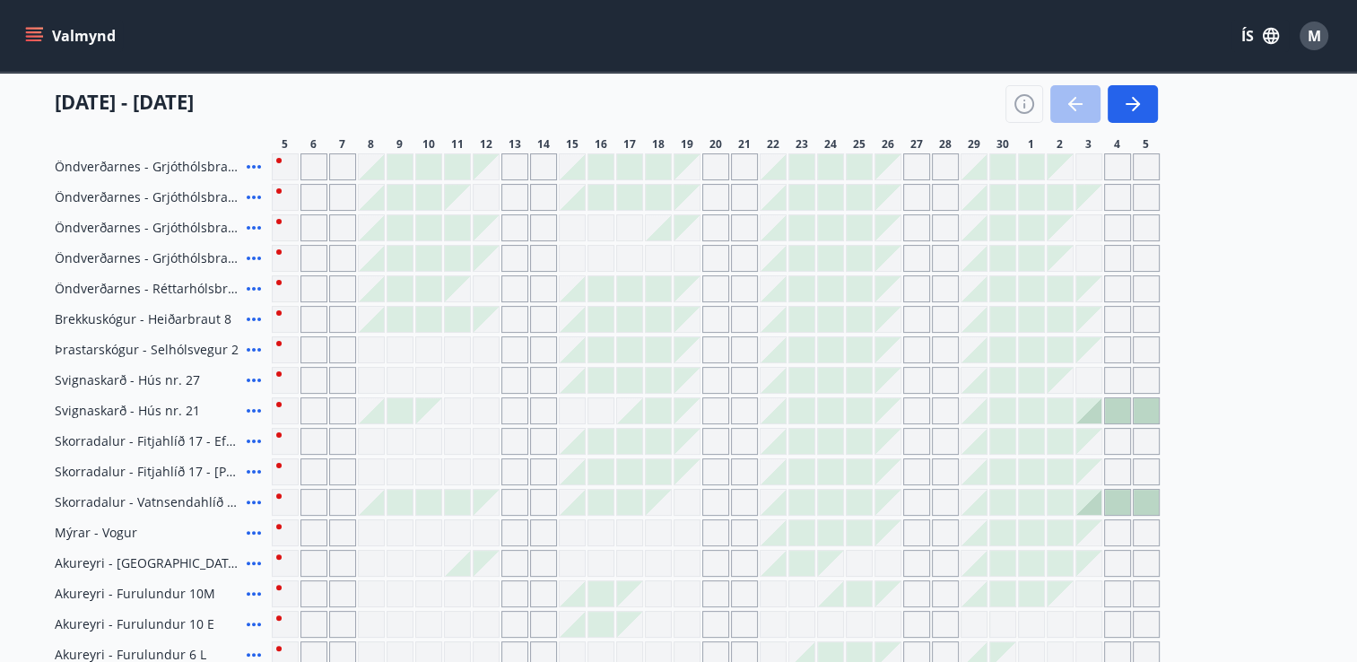
click at [252, 409] on icon at bounding box center [254, 411] width 14 height 4
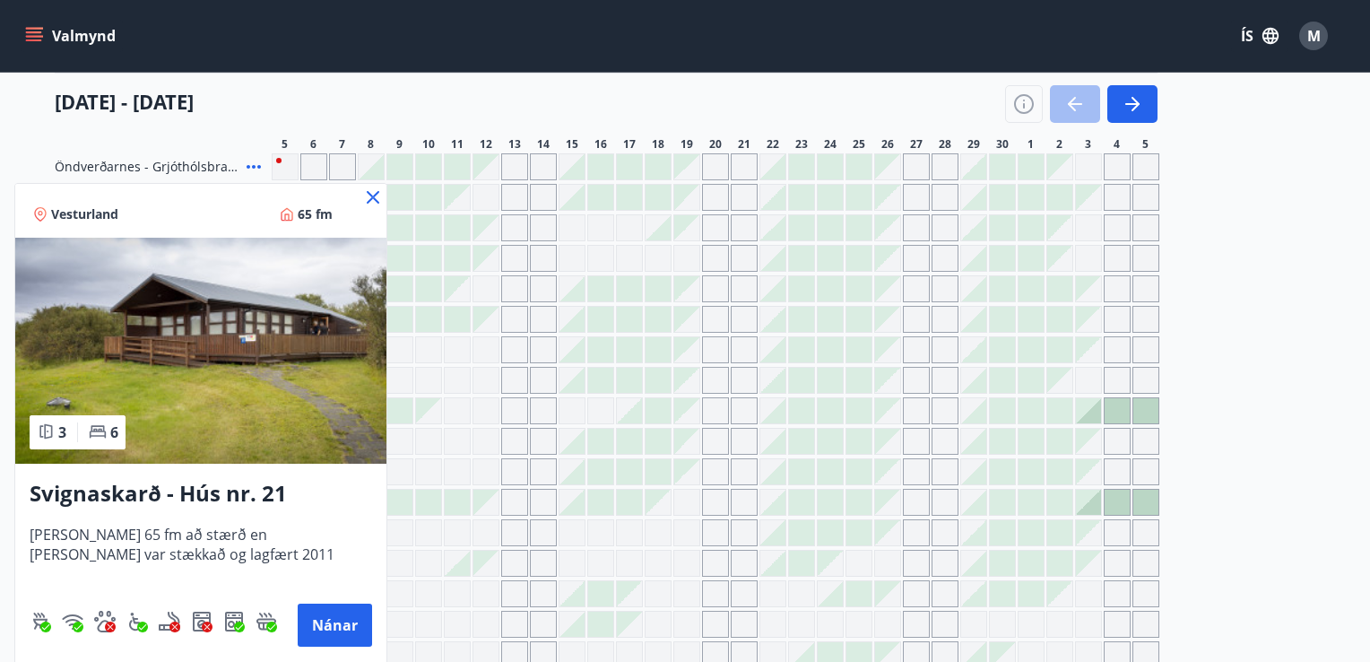
click at [225, 326] on img at bounding box center [200, 351] width 371 height 226
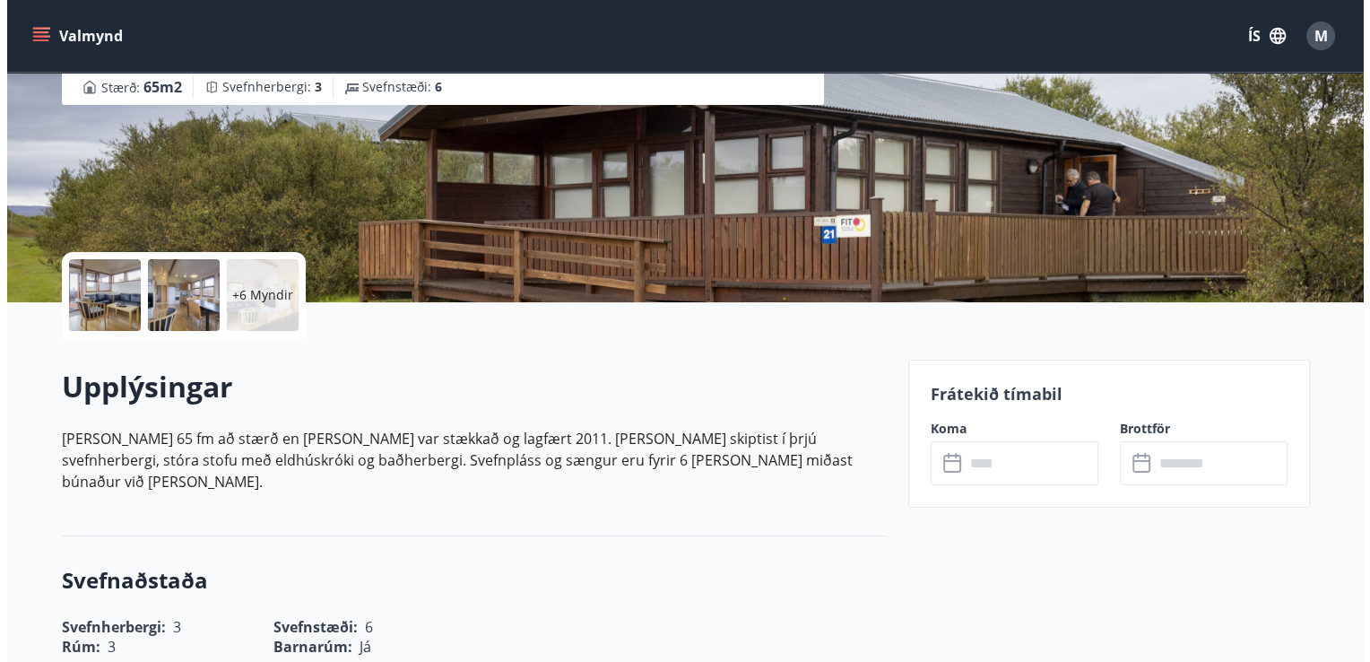
scroll to position [269, 0]
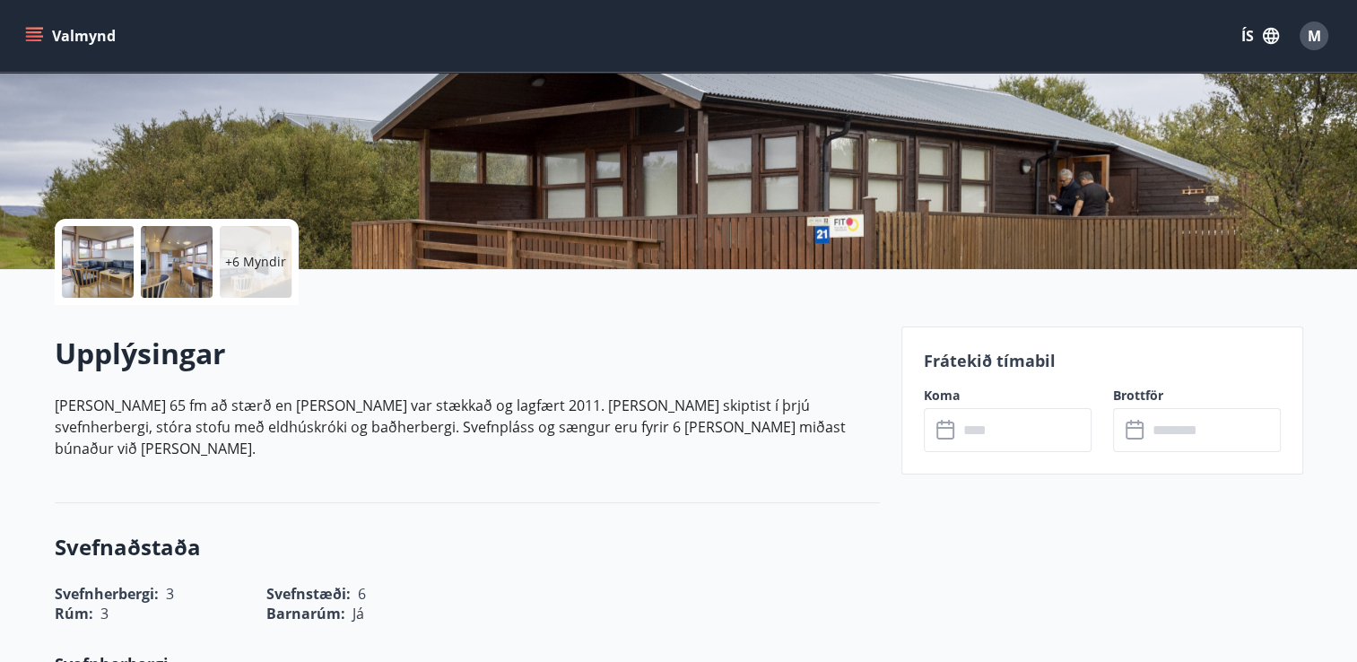
click at [90, 260] on div at bounding box center [98, 262] width 72 height 72
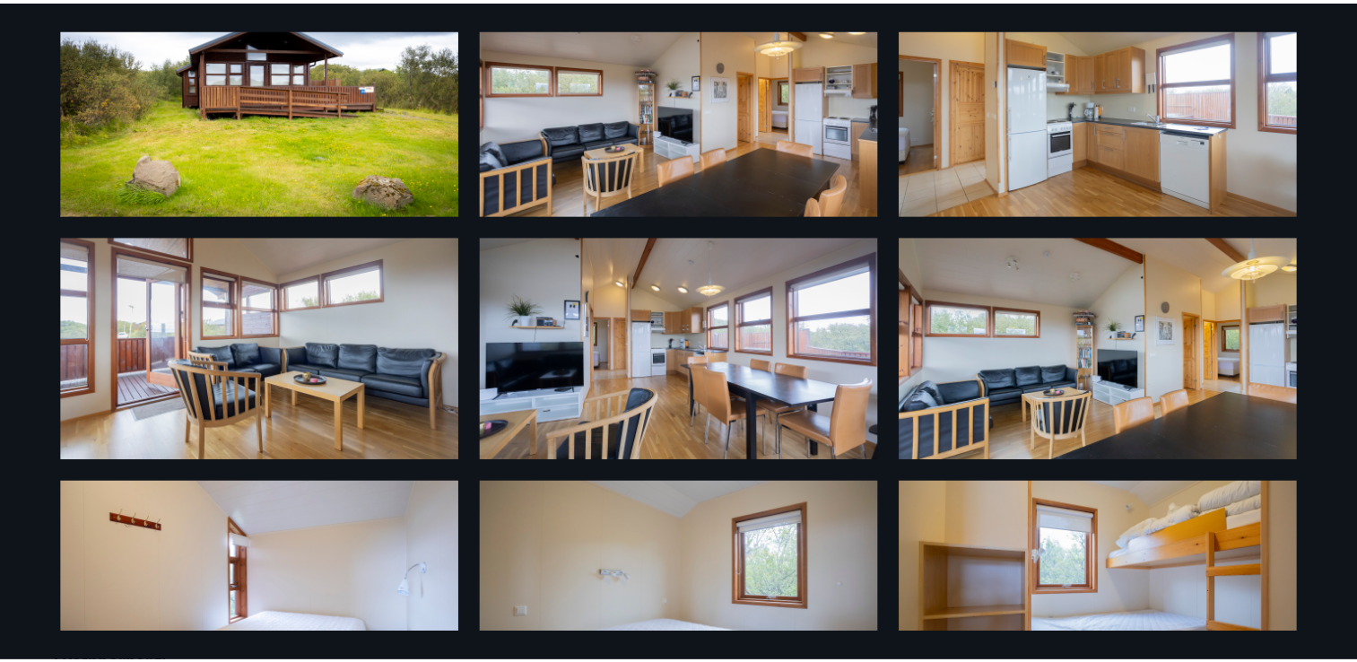
scroll to position [0, 0]
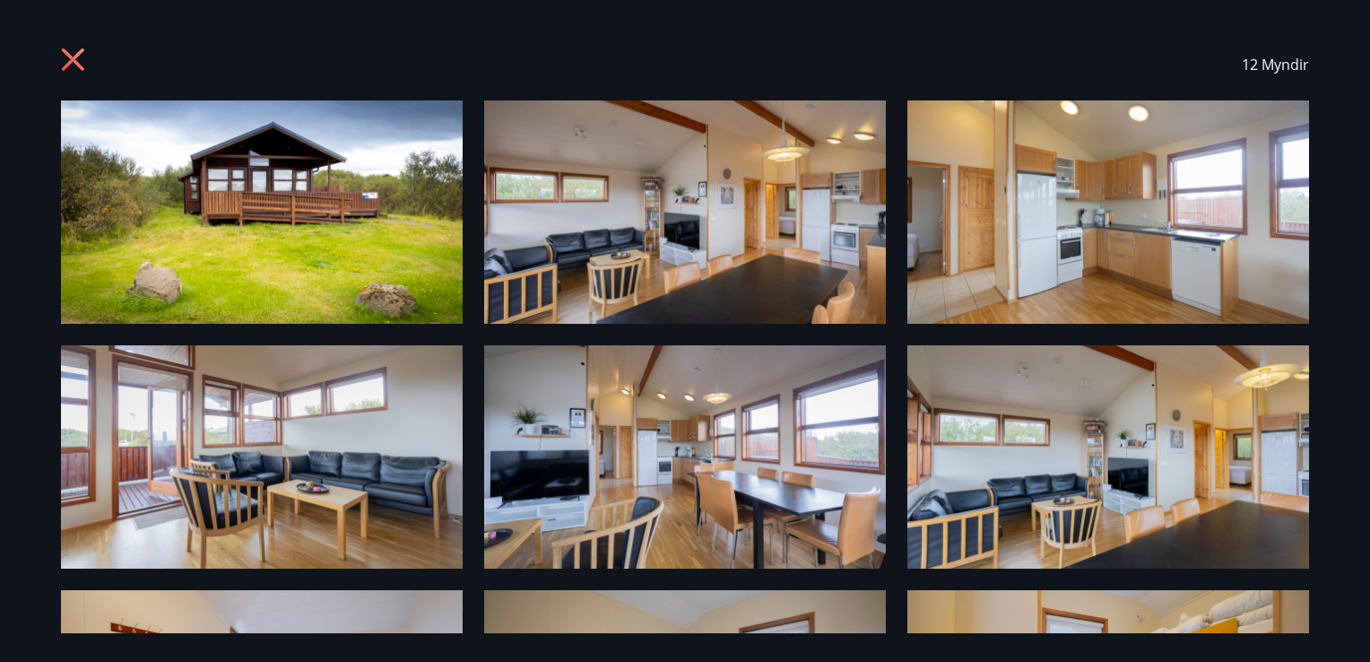
click at [68, 56] on icon at bounding box center [73, 59] width 22 height 22
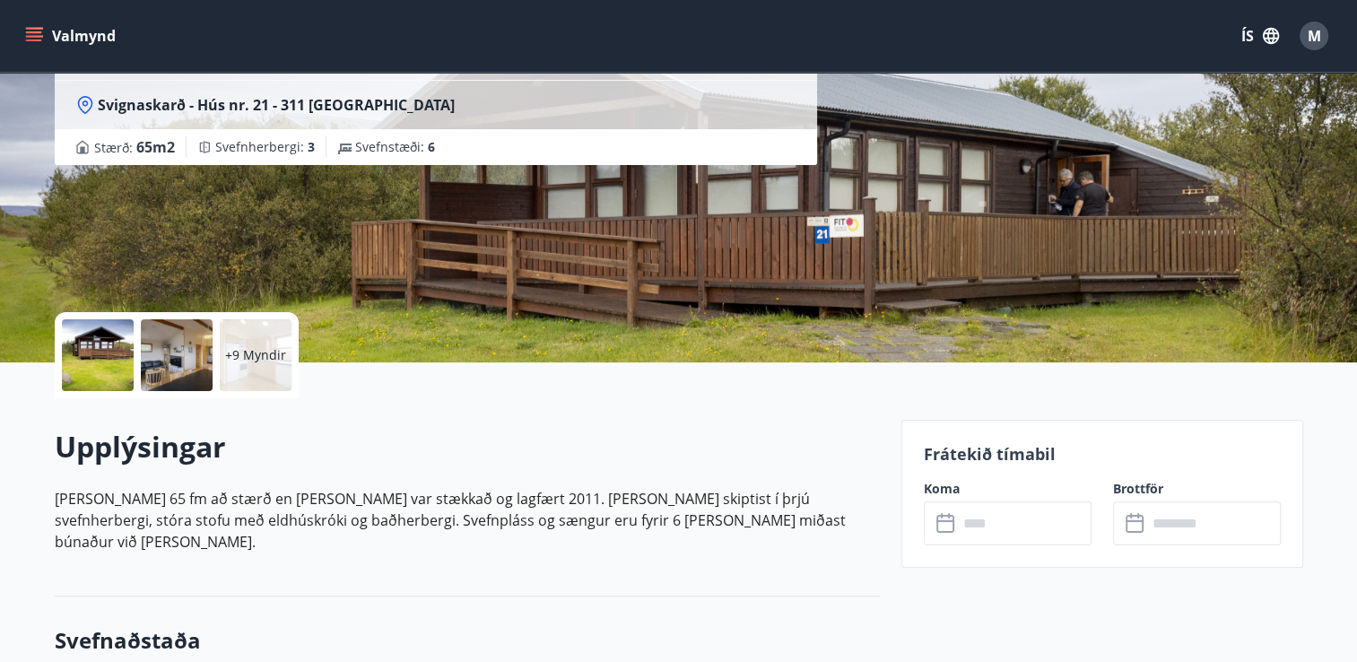
scroll to position [179, 0]
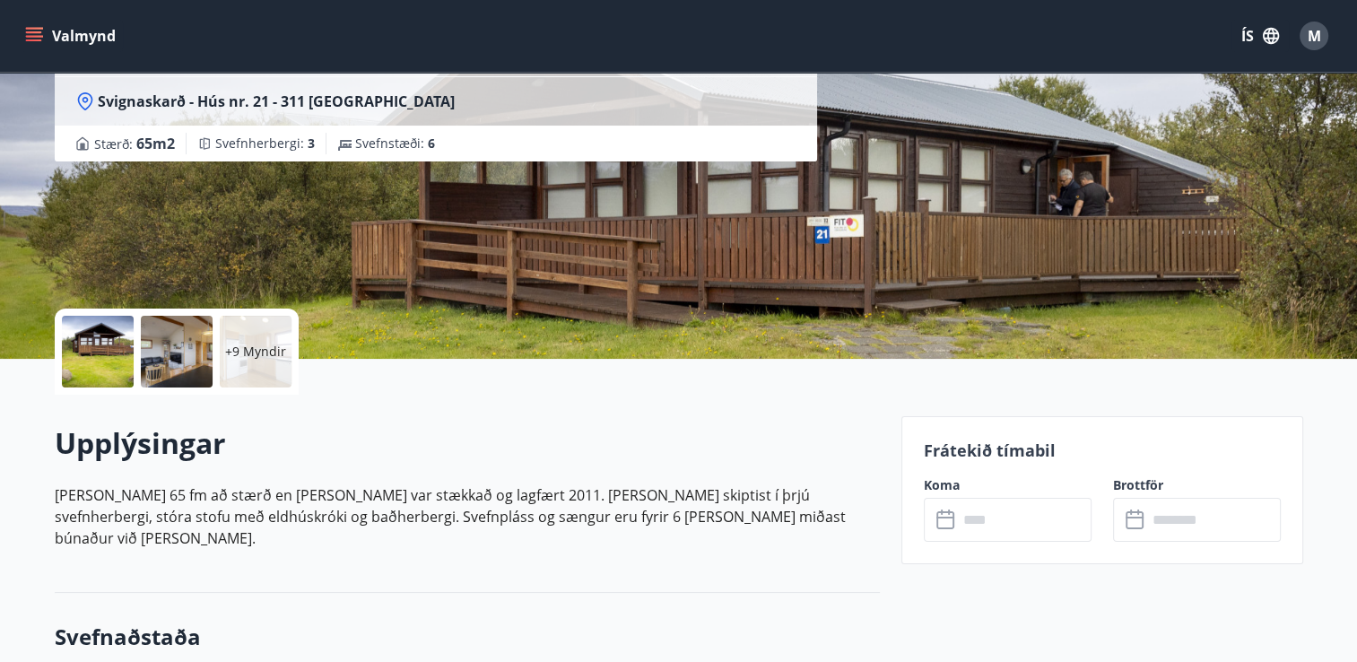
click at [985, 518] on input "text" at bounding box center [1025, 520] width 134 height 44
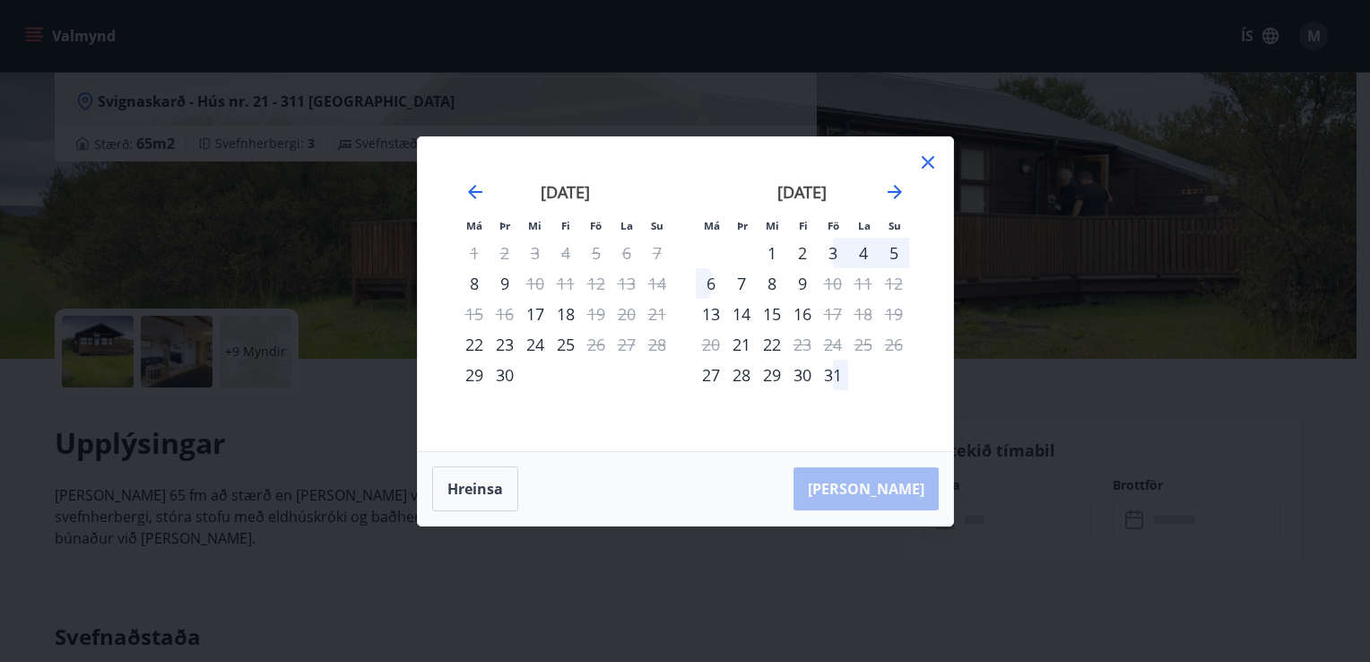
click at [832, 252] on div "3" at bounding box center [833, 253] width 30 height 30
click at [707, 290] on div "6" at bounding box center [711, 283] width 30 height 30
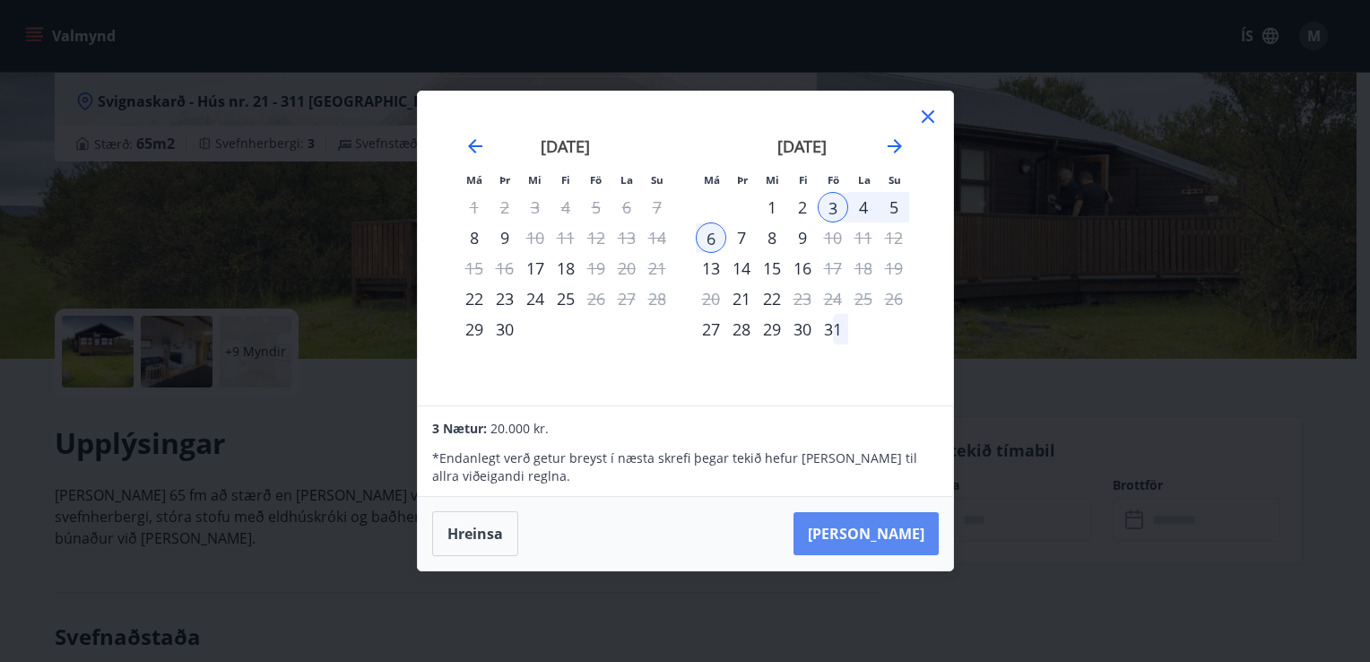
click at [879, 532] on button "[PERSON_NAME]" at bounding box center [866, 533] width 145 height 43
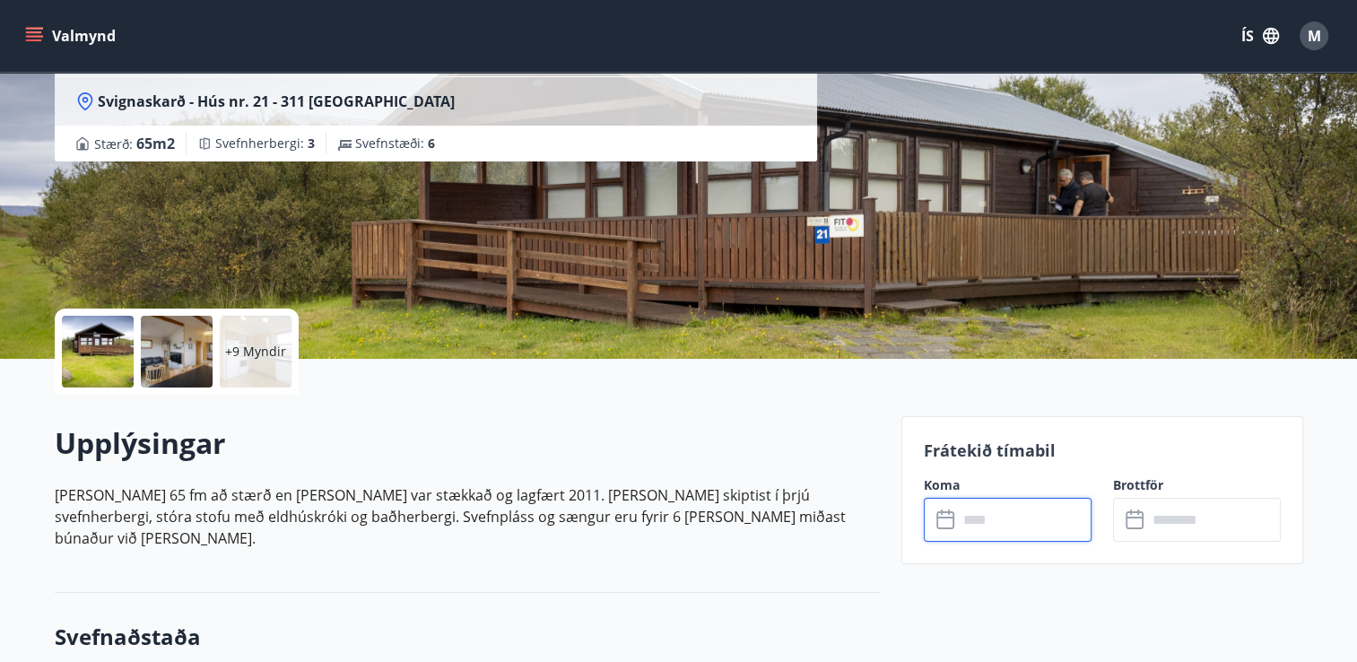
type input "******"
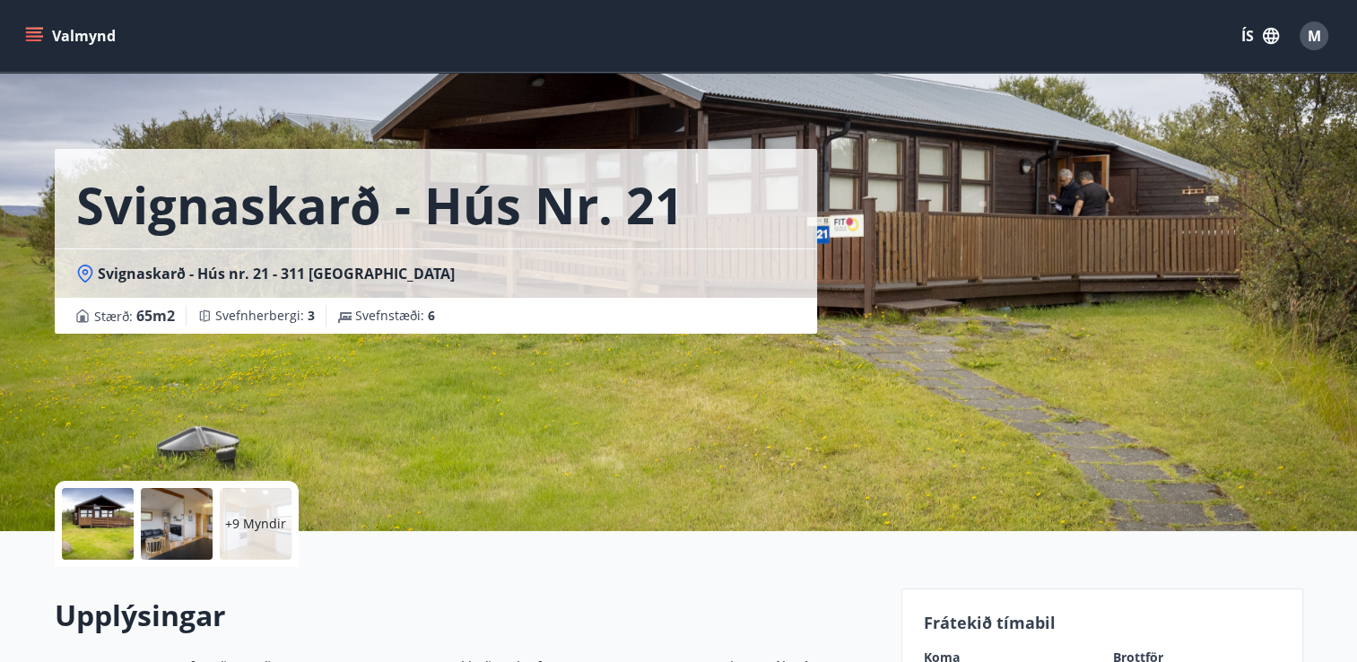
scroll to position [0, 0]
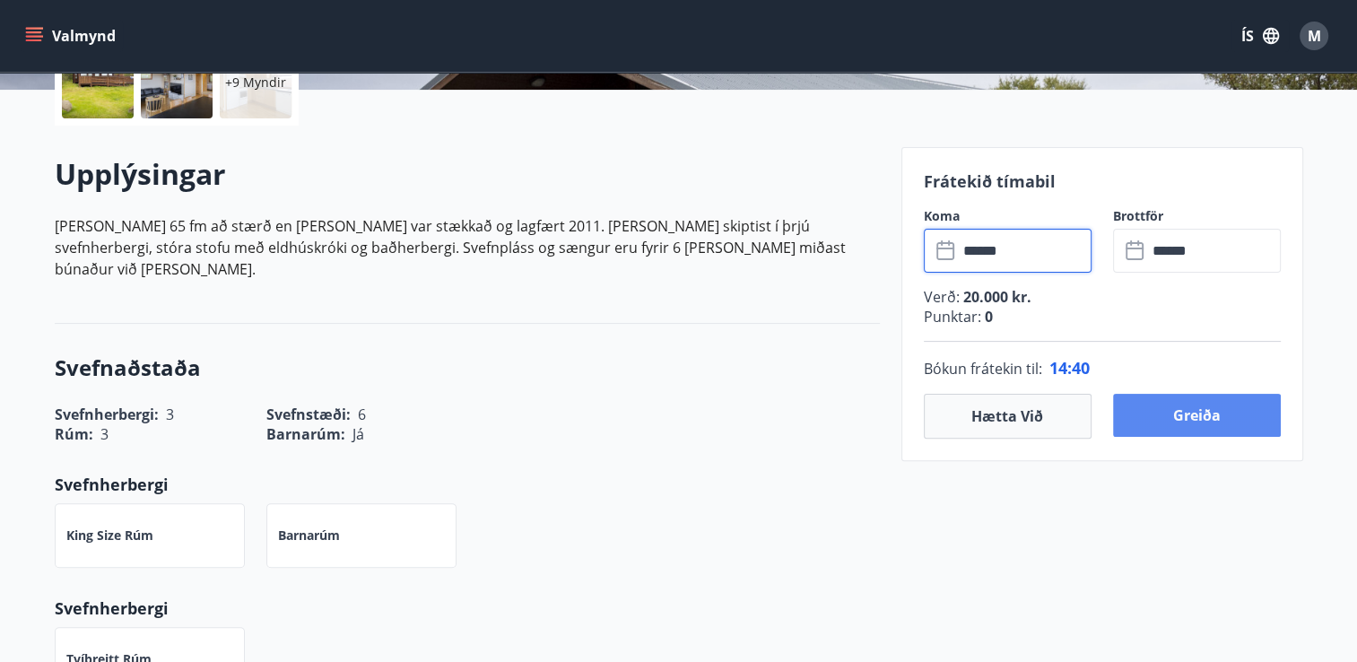
click at [1209, 418] on button "Greiða" at bounding box center [1197, 415] width 168 height 43
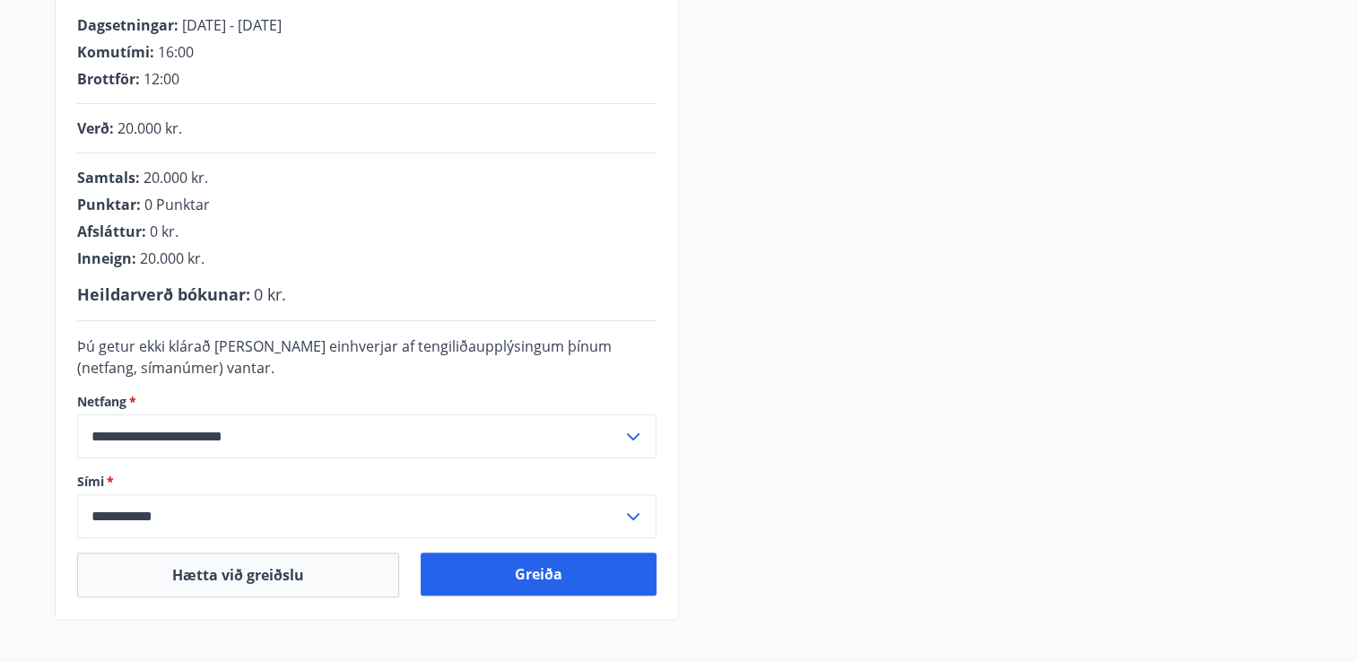
scroll to position [369, 0]
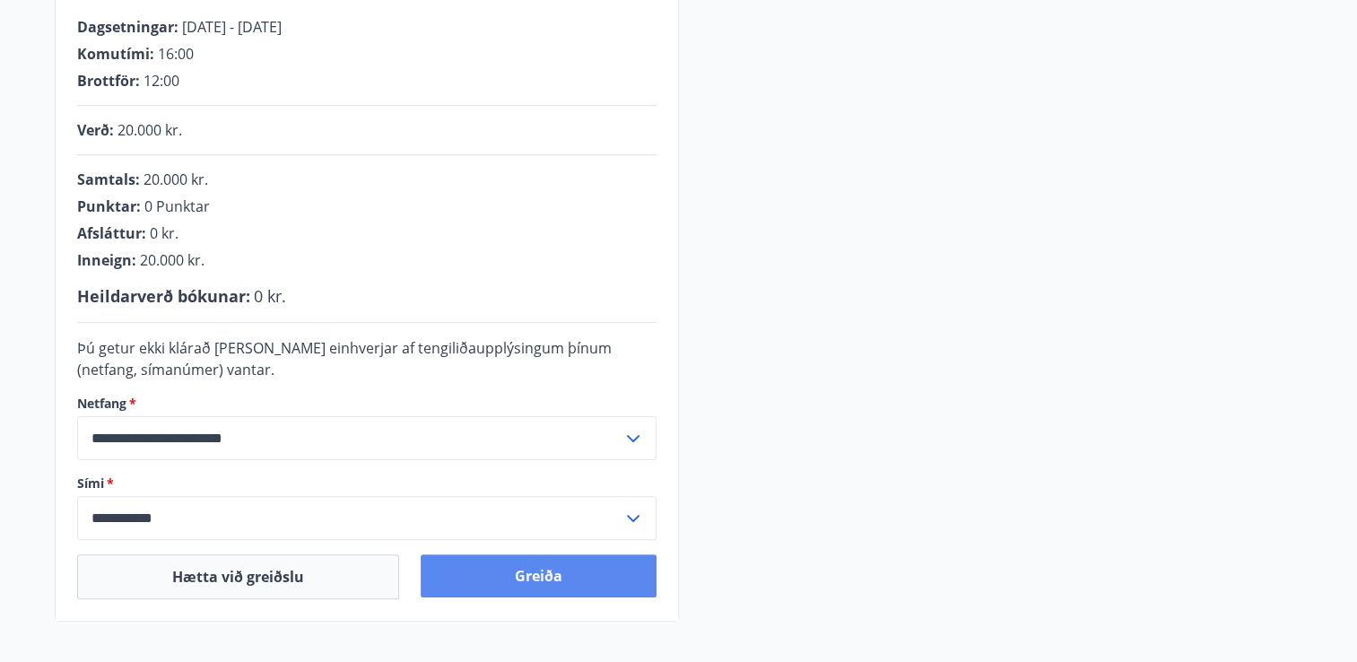
click at [549, 576] on button "Greiða" at bounding box center [539, 575] width 236 height 43
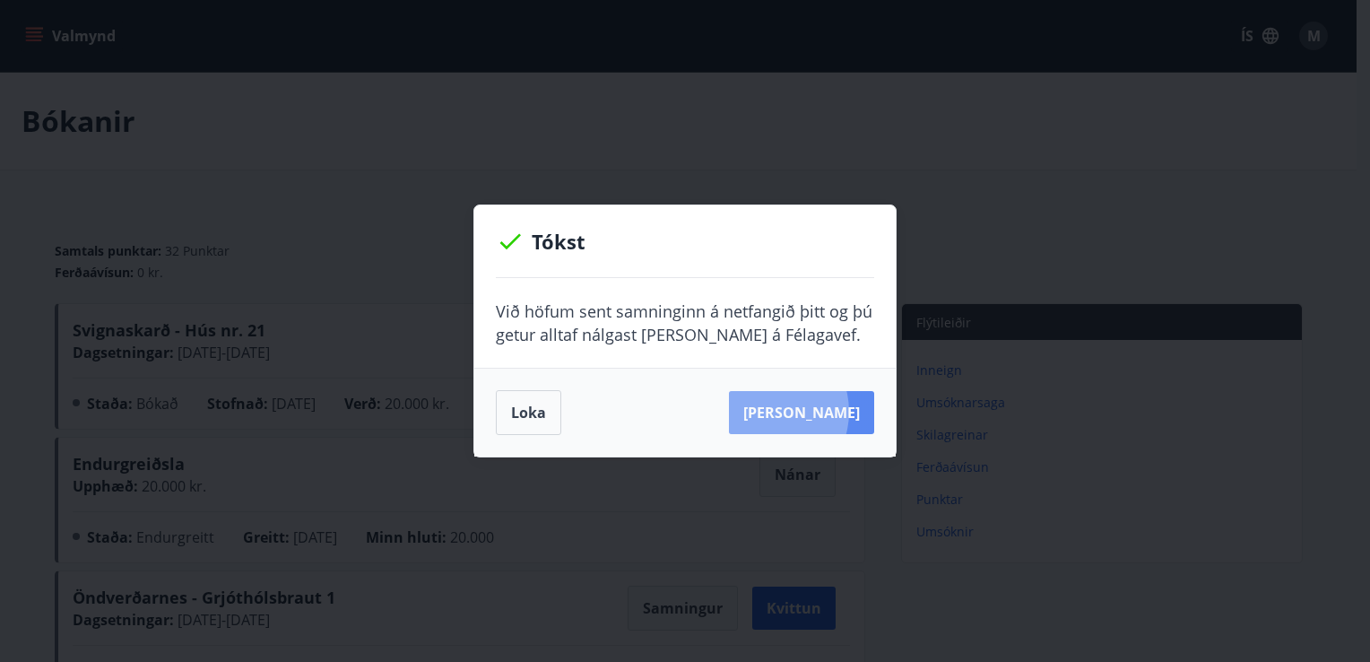
click at [794, 412] on button "[PERSON_NAME]" at bounding box center [801, 412] width 145 height 43
click at [1220, 227] on div "Tókst Við höfum sent samninginn á netfangið þitt og þú getur alltaf nálgast [PE…" at bounding box center [685, 331] width 1370 height 662
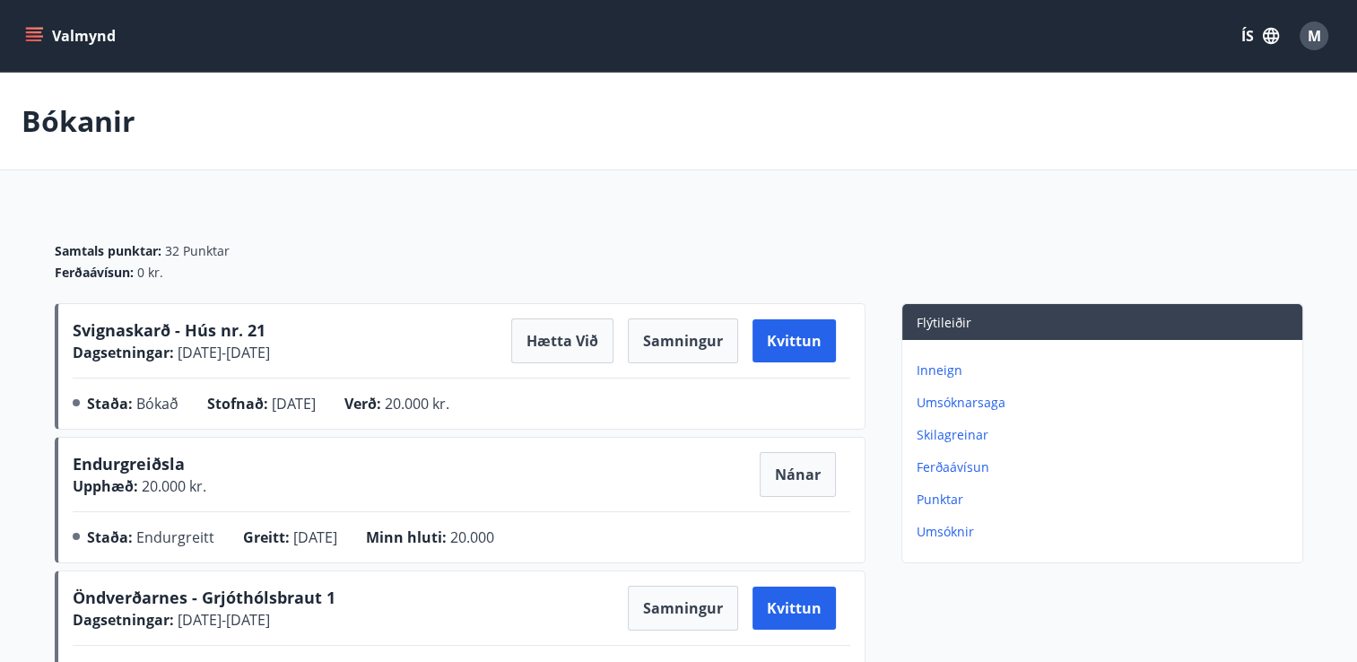
click at [158, 327] on span "Svignaskarð - Hús nr. 21" at bounding box center [169, 330] width 193 height 22
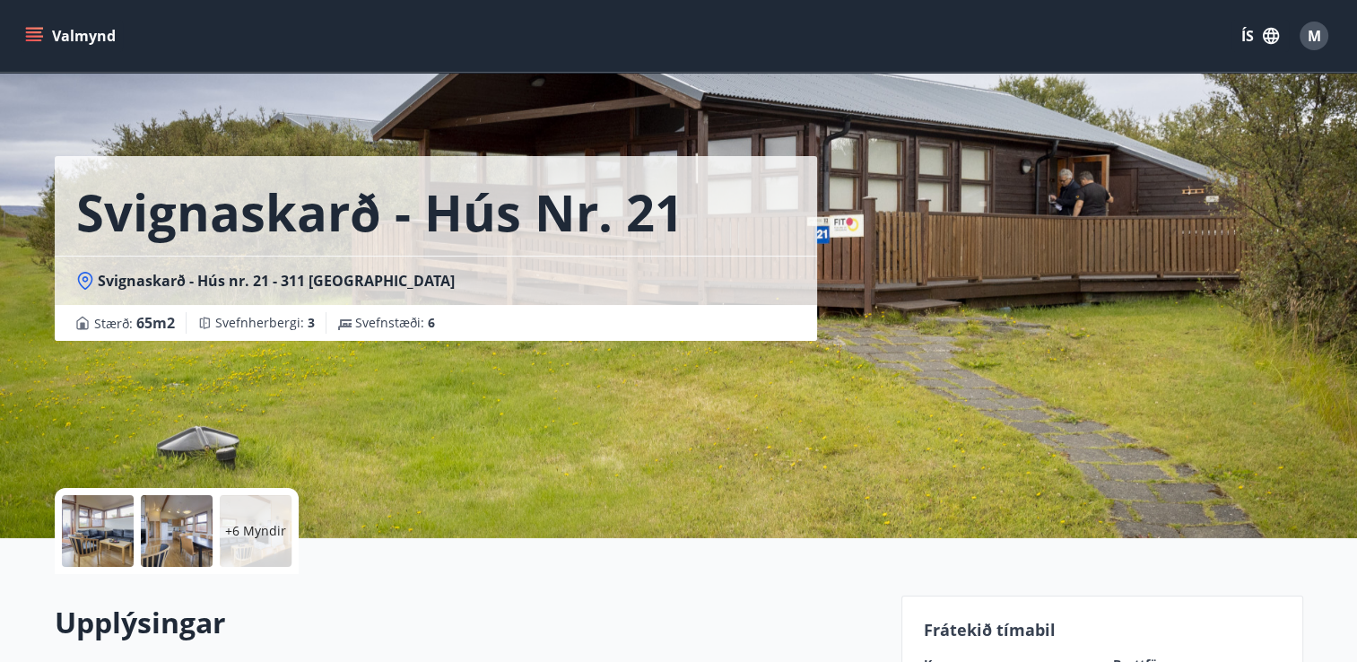
click at [192, 526] on div at bounding box center [177, 531] width 72 height 72
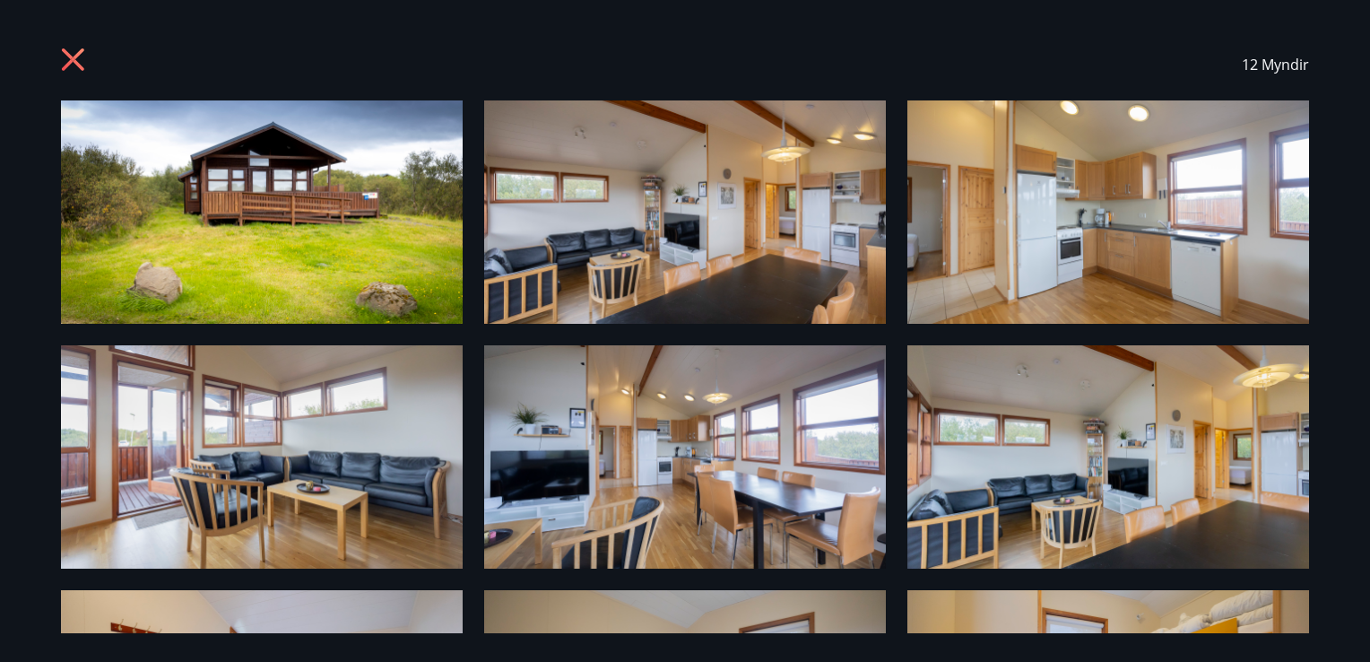
click at [74, 57] on icon at bounding box center [73, 59] width 22 height 22
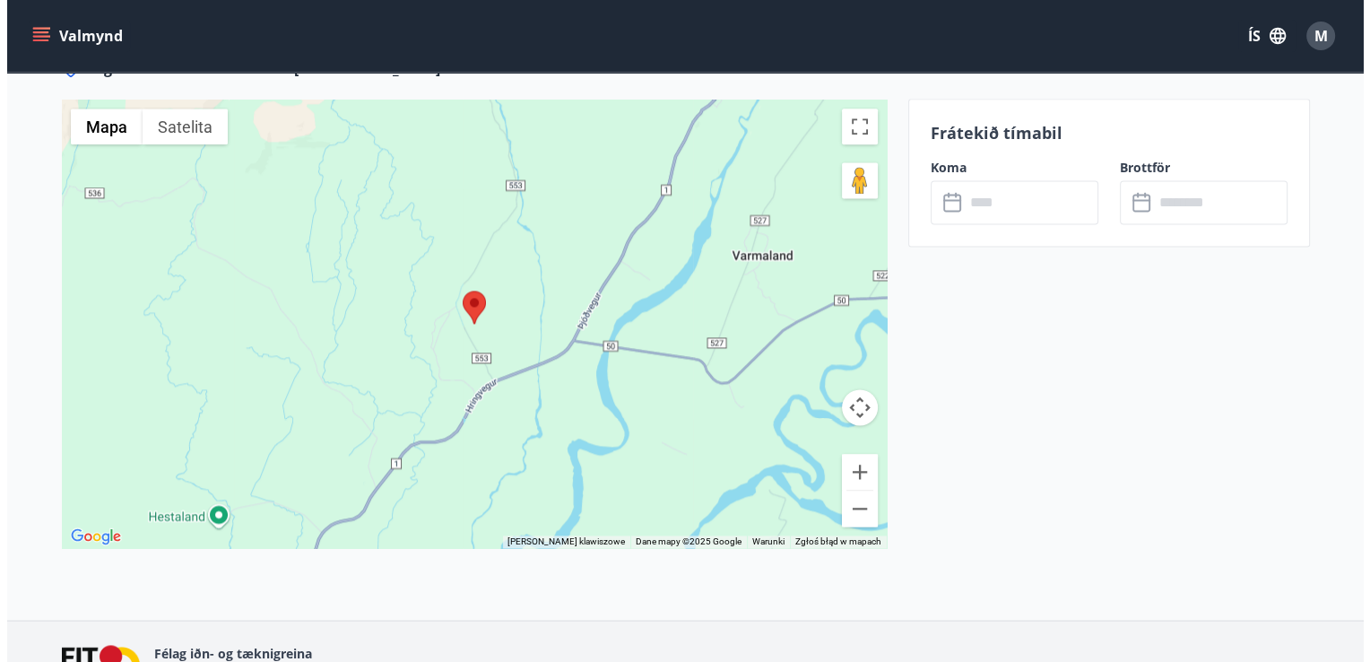
scroll to position [2380, 0]
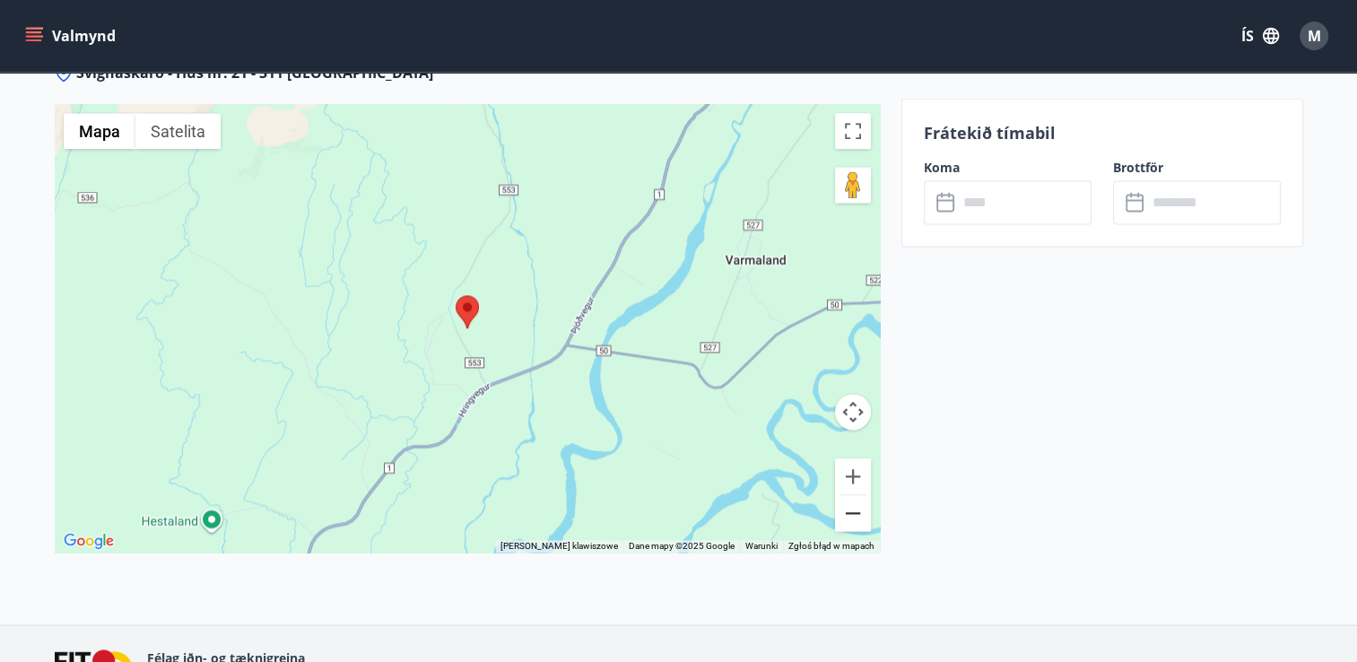
click at [844, 495] on button "Pomniejsz" at bounding box center [853, 513] width 36 height 36
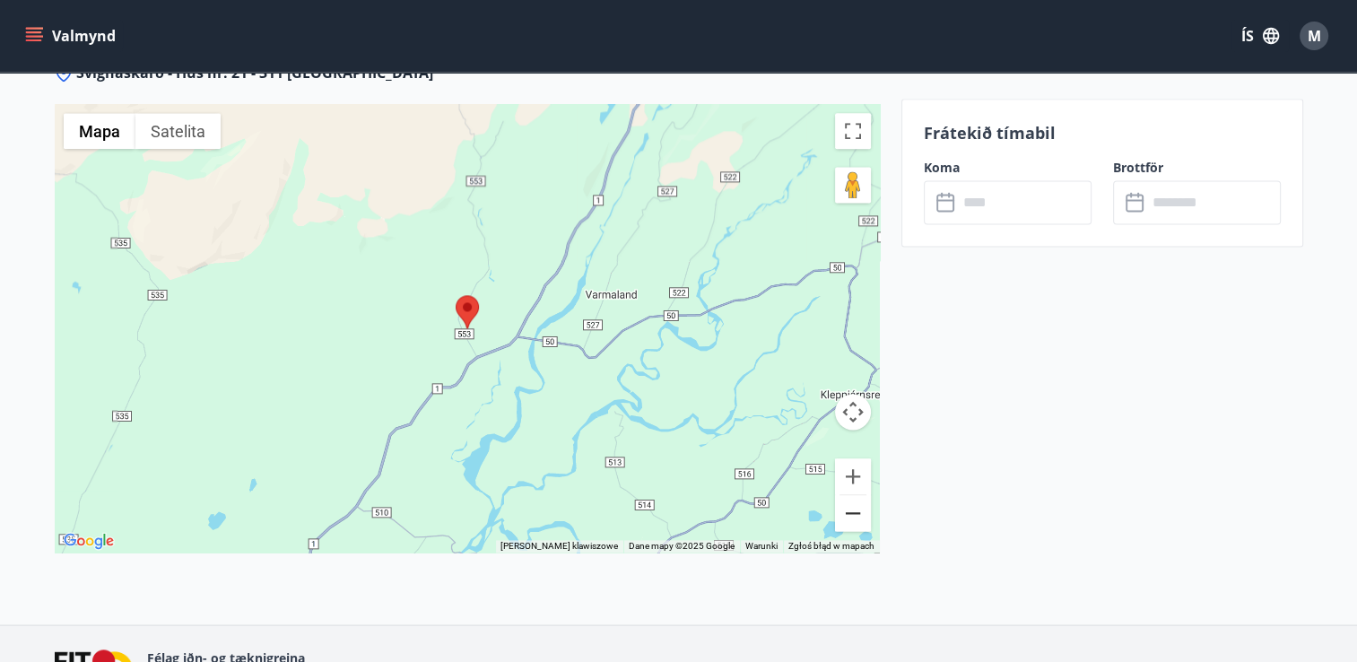
click at [844, 495] on button "Pomniejsz" at bounding box center [853, 513] width 36 height 36
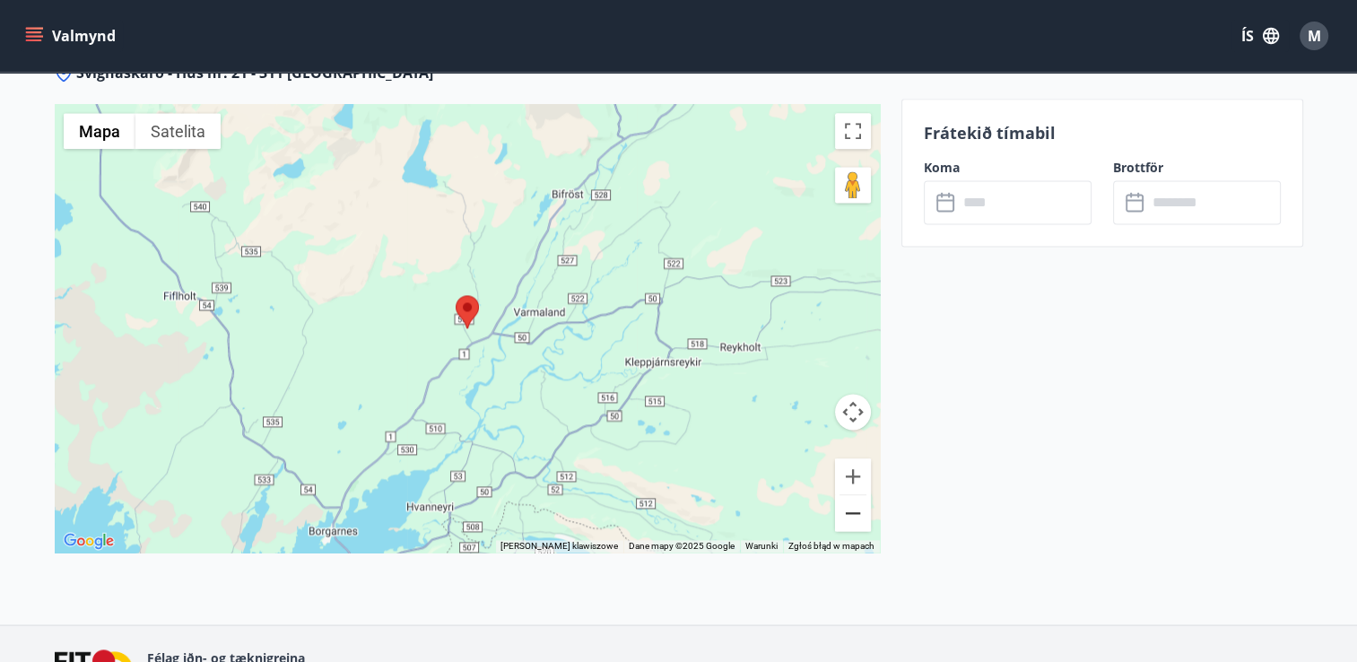
click at [844, 495] on button "Pomniejsz" at bounding box center [853, 513] width 36 height 36
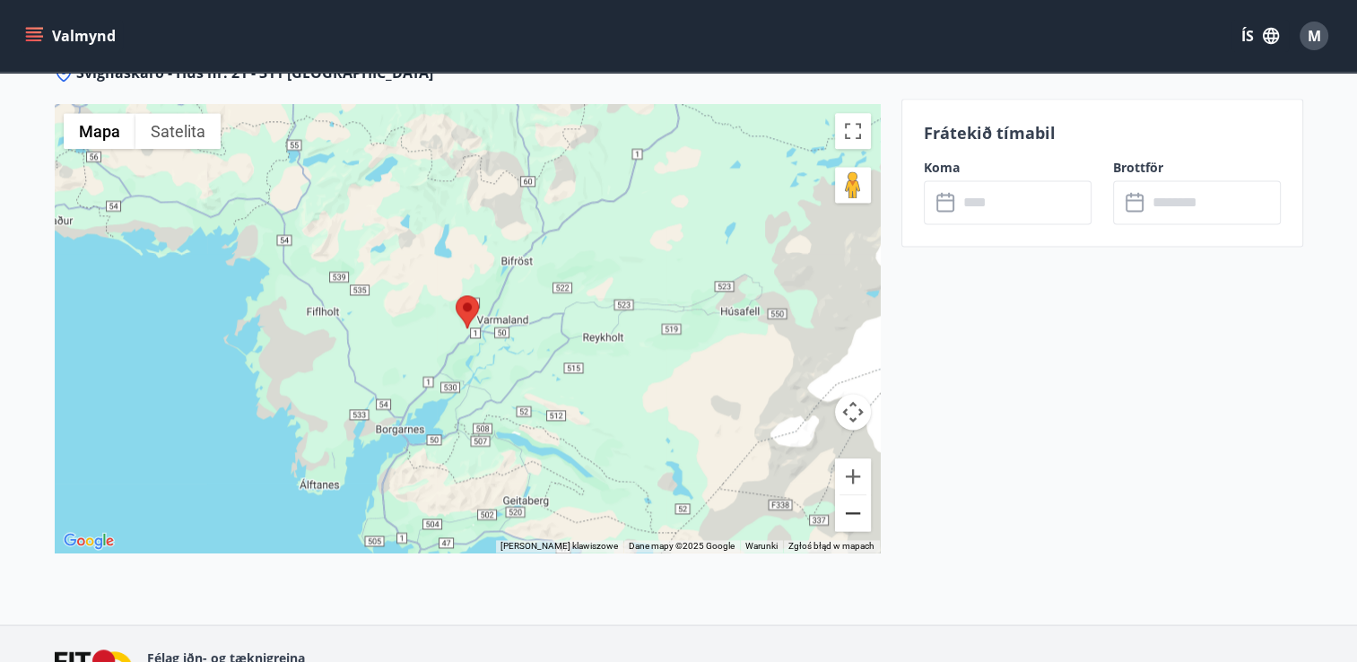
click at [844, 495] on button "Pomniejsz" at bounding box center [853, 513] width 36 height 36
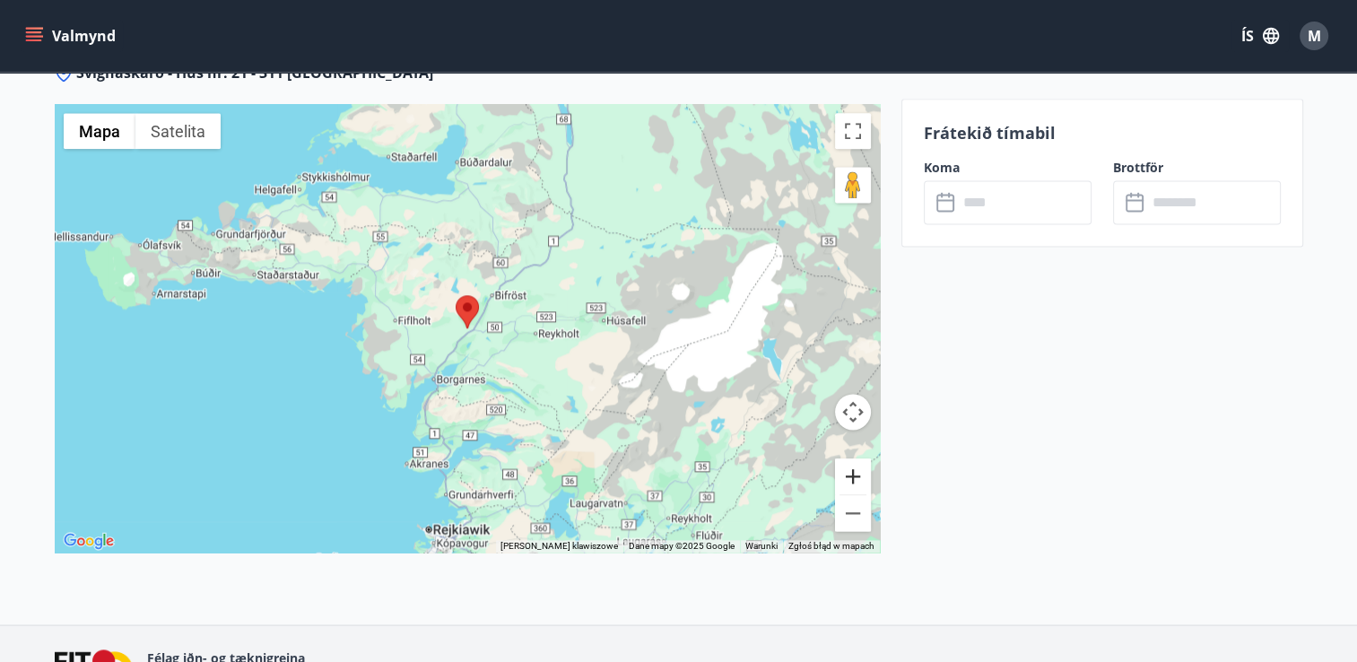
click at [850, 458] on button "Powiększ" at bounding box center [853, 476] width 36 height 36
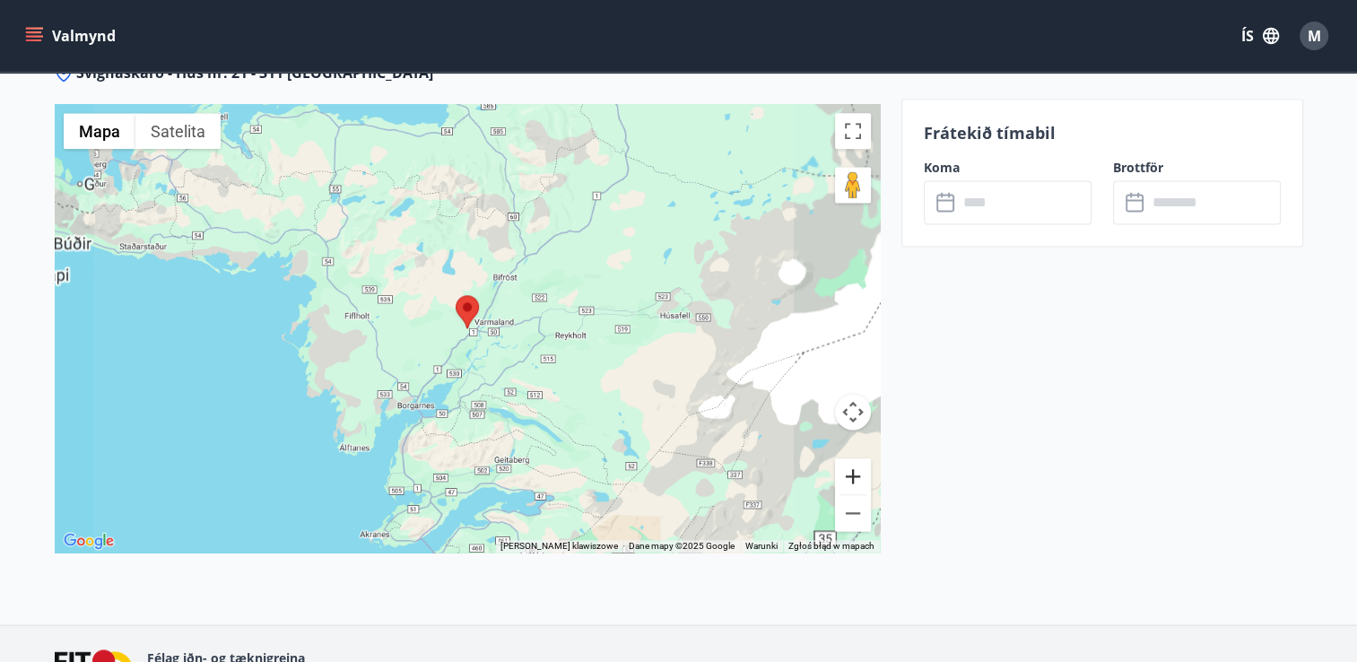
click at [850, 458] on button "Powiększ" at bounding box center [853, 476] width 36 height 36
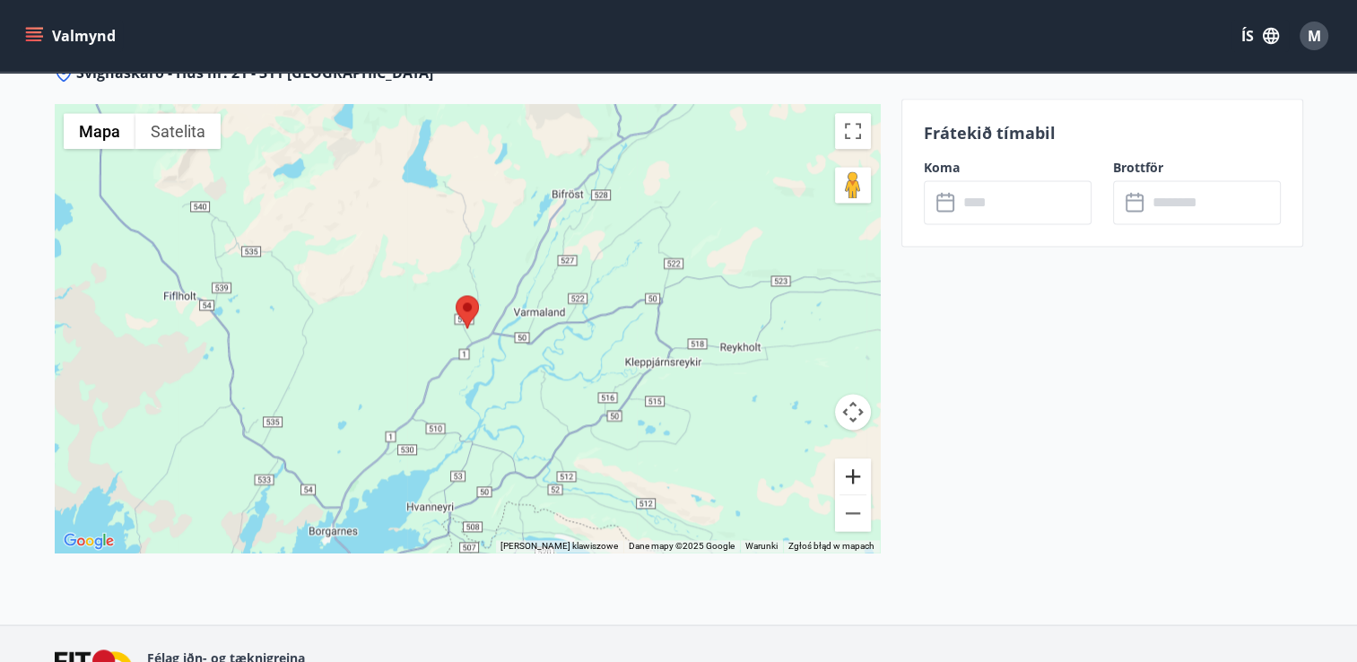
click at [849, 459] on button "Powiększ" at bounding box center [853, 476] width 36 height 36
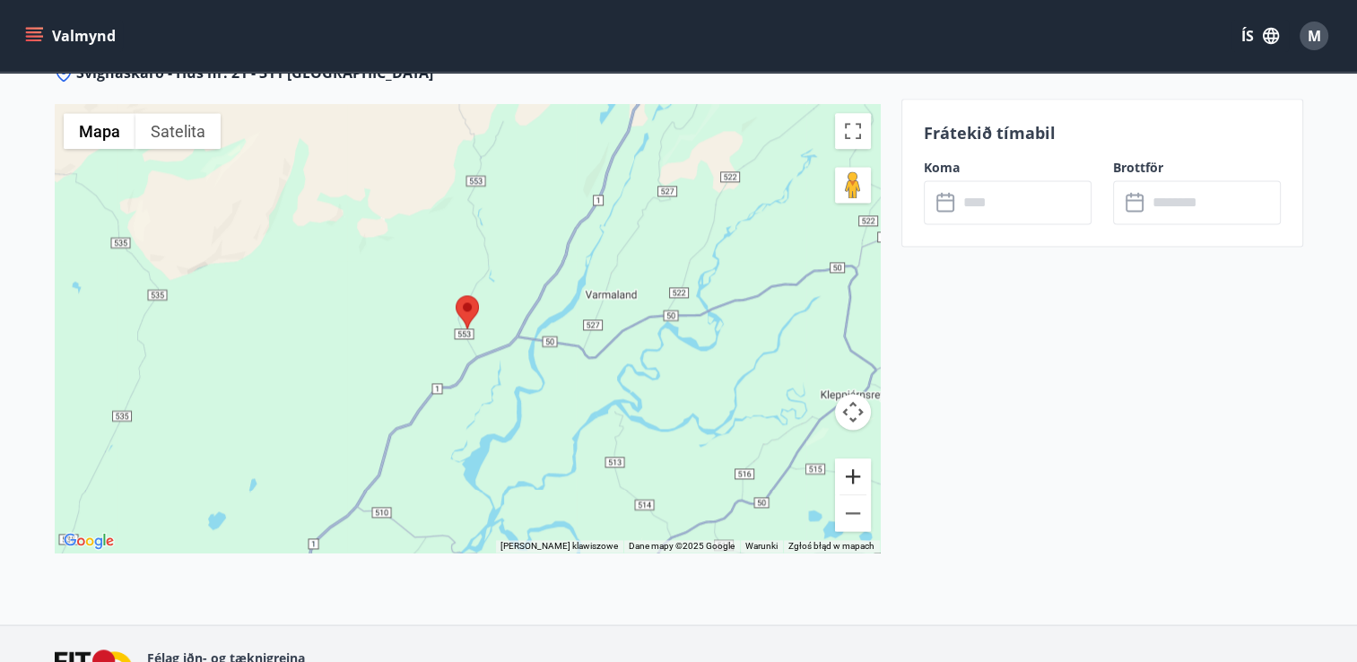
click at [849, 459] on button "Powiększ" at bounding box center [853, 476] width 36 height 36
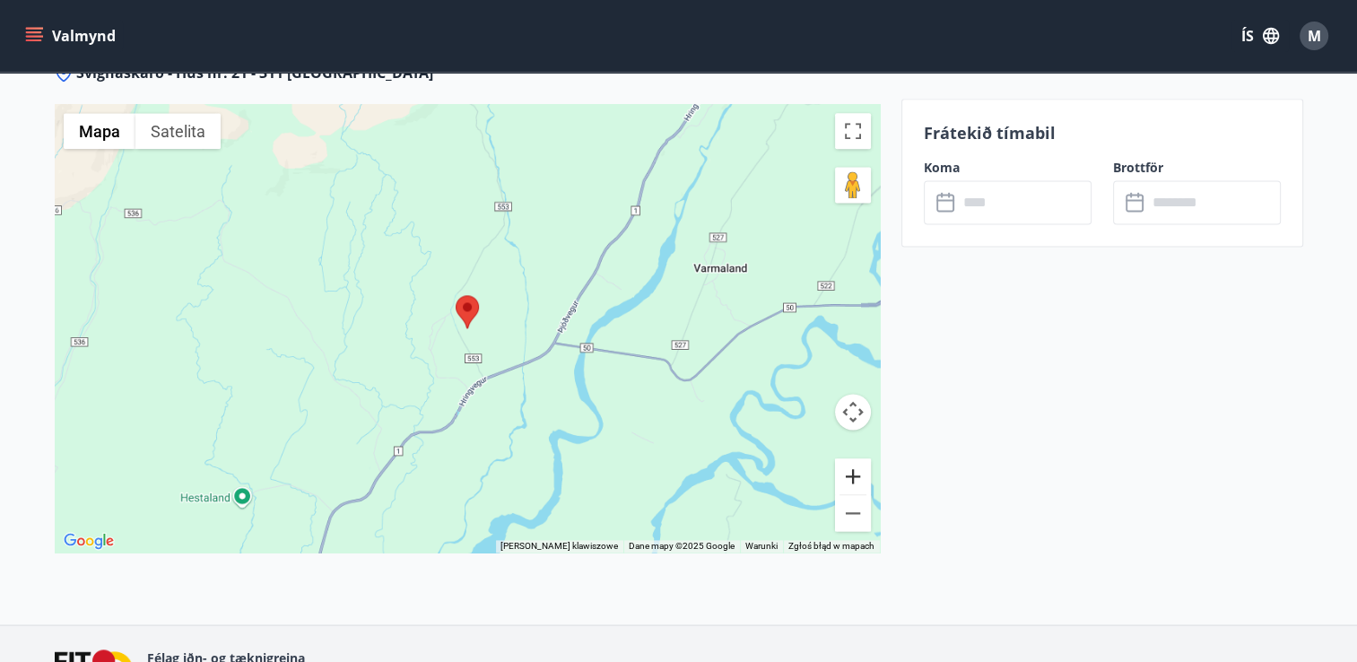
click at [849, 459] on button "Powiększ" at bounding box center [853, 476] width 36 height 36
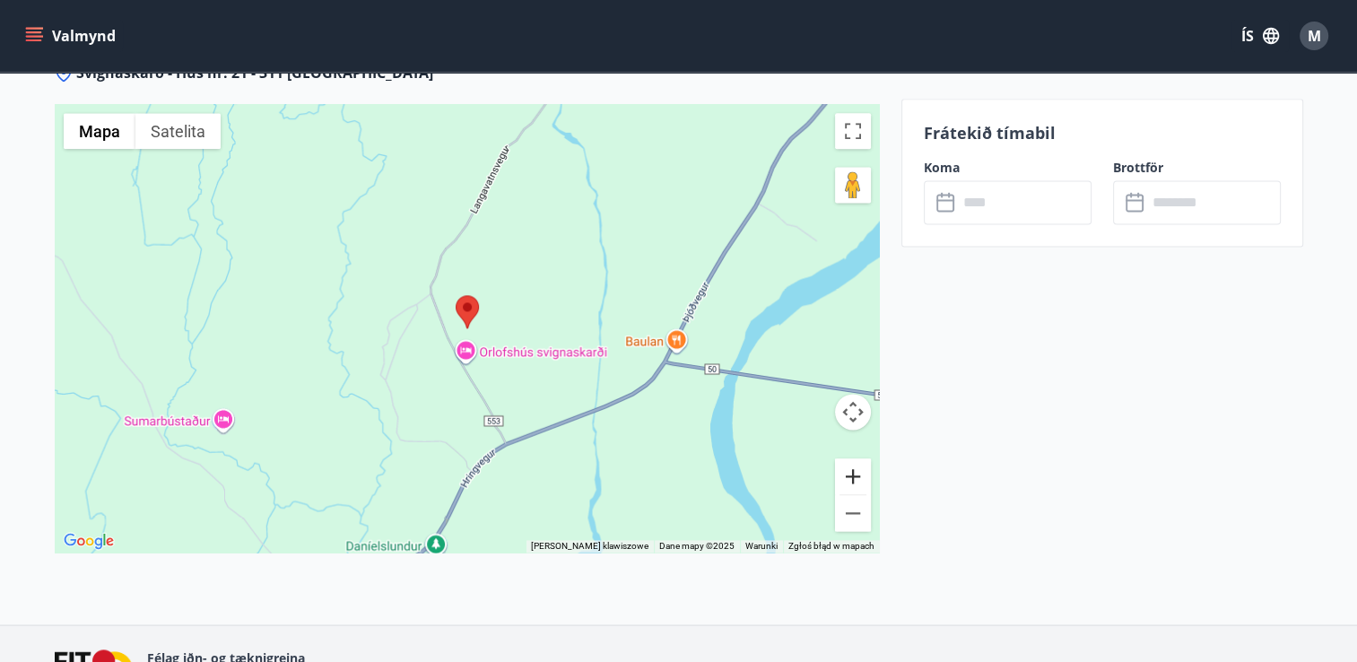
click at [849, 459] on button "Powiększ" at bounding box center [853, 476] width 36 height 36
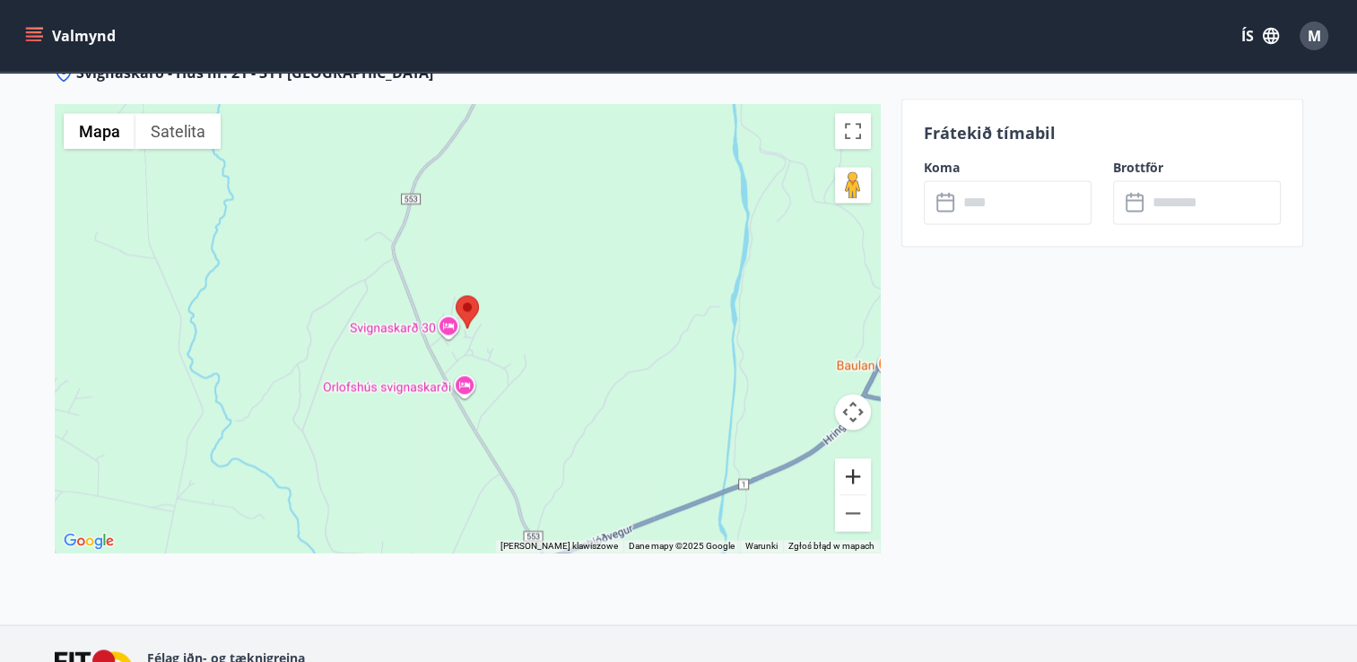
click at [850, 458] on button "Powiększ" at bounding box center [853, 476] width 36 height 36
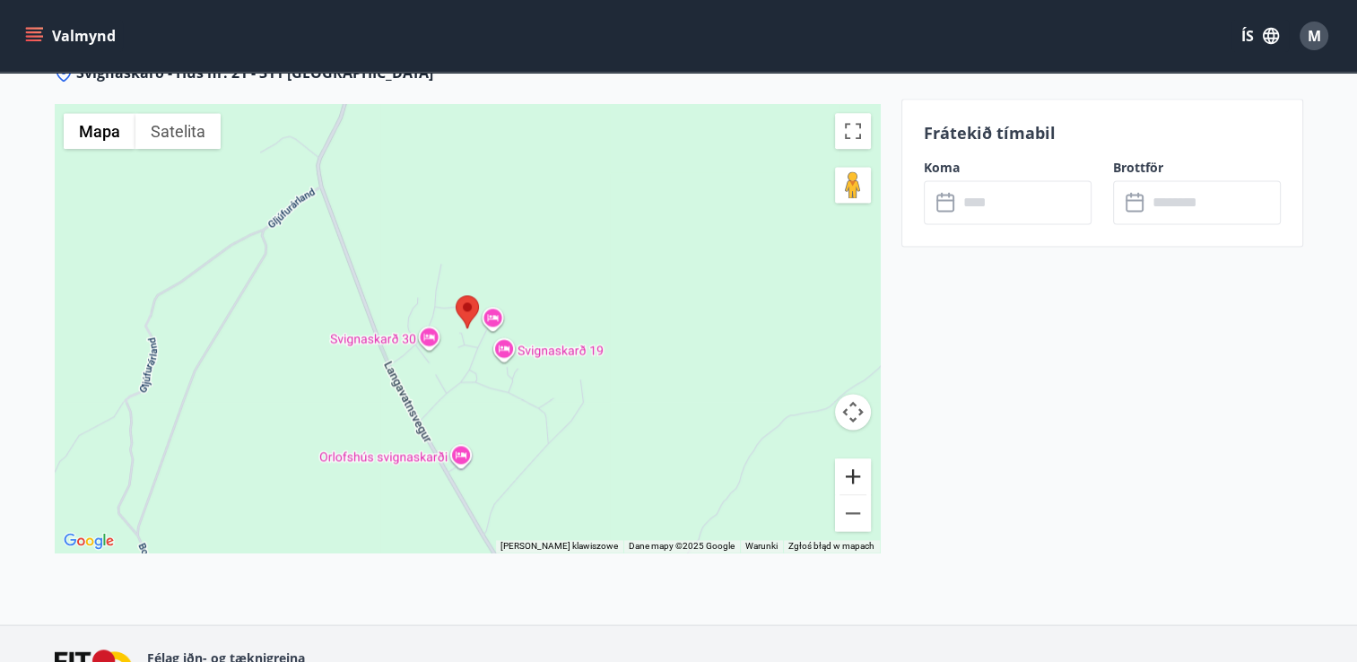
click at [855, 458] on button "Powiększ" at bounding box center [853, 476] width 36 height 36
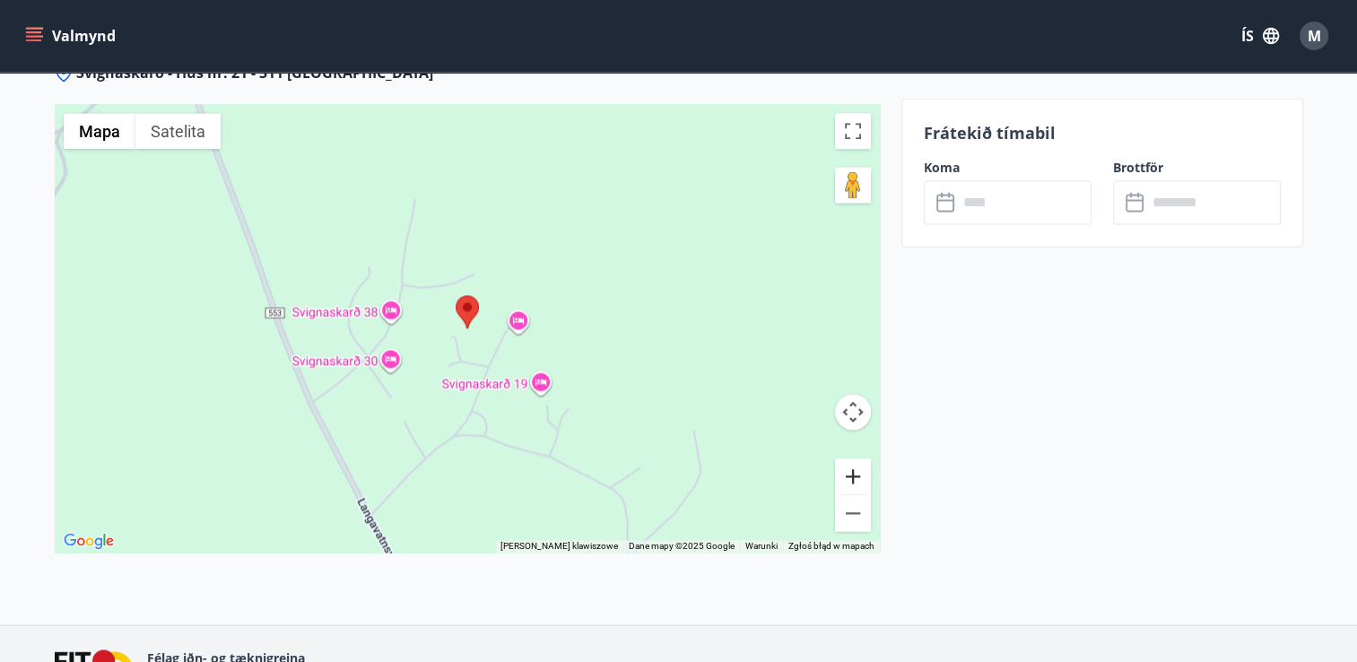
click at [853, 458] on button "Powiększ" at bounding box center [853, 476] width 36 height 36
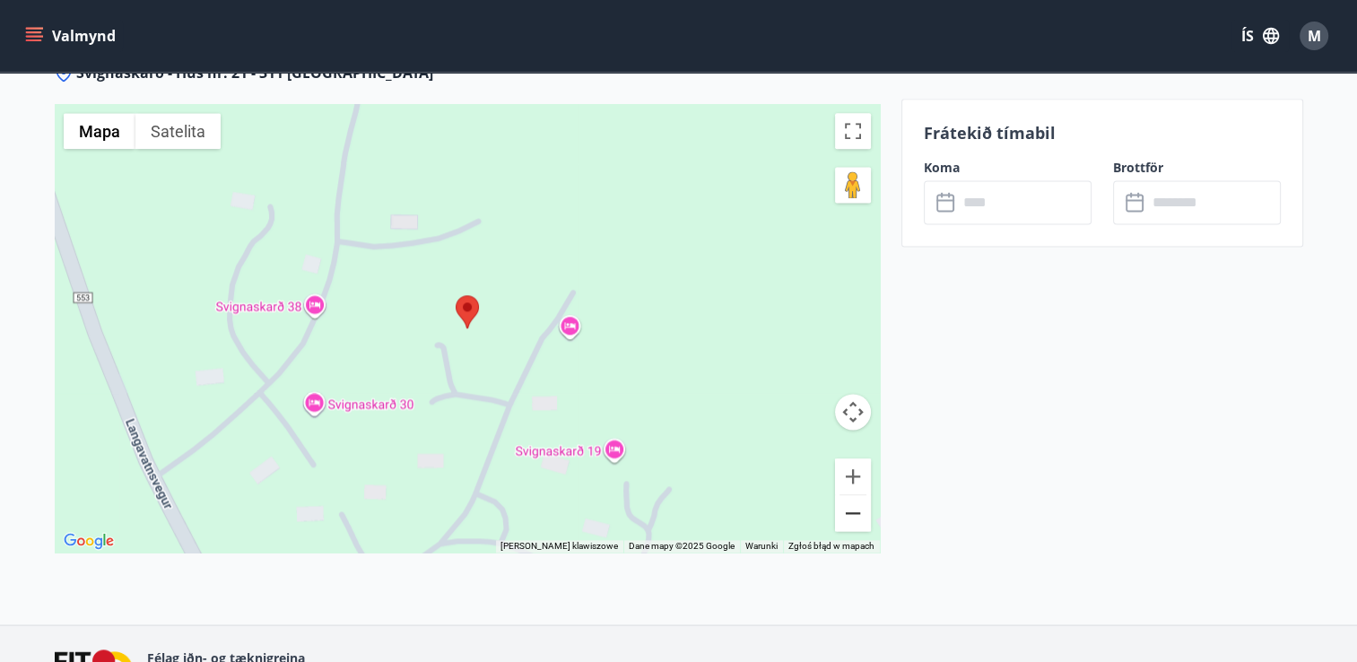
click at [862, 495] on button "Pomniejsz" at bounding box center [853, 513] width 36 height 36
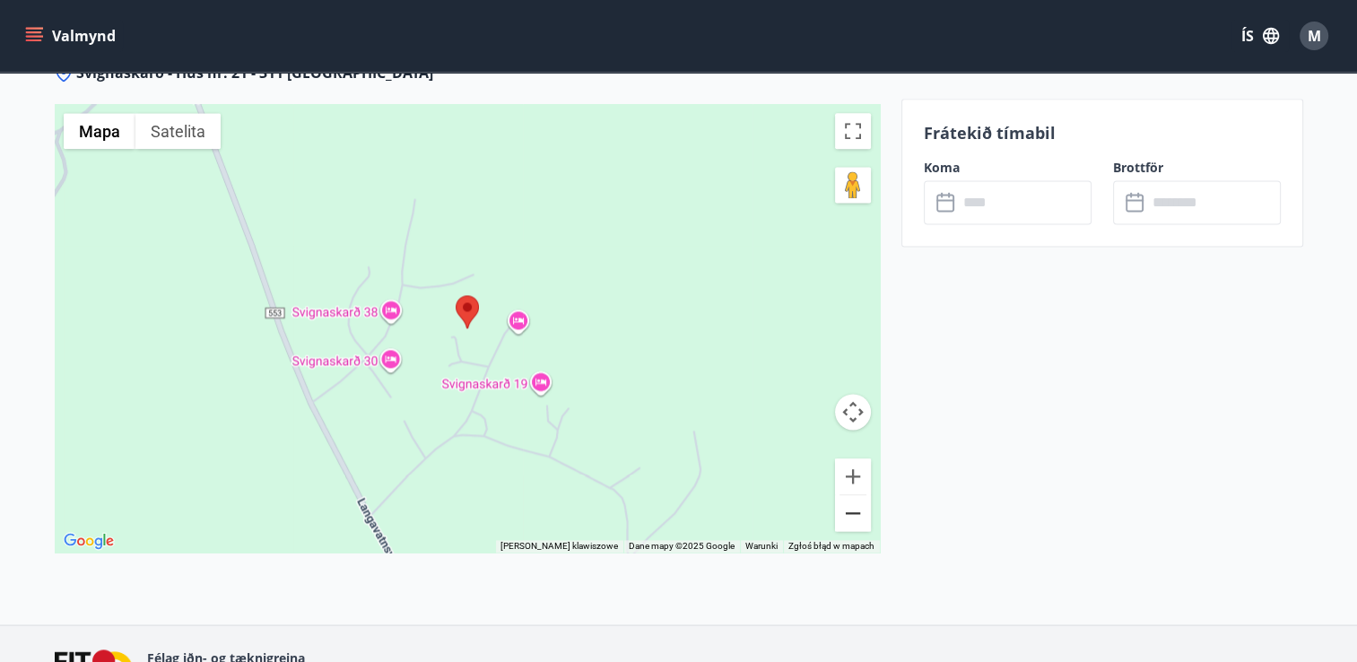
click at [850, 499] on button "Pomniejsz" at bounding box center [853, 513] width 36 height 36
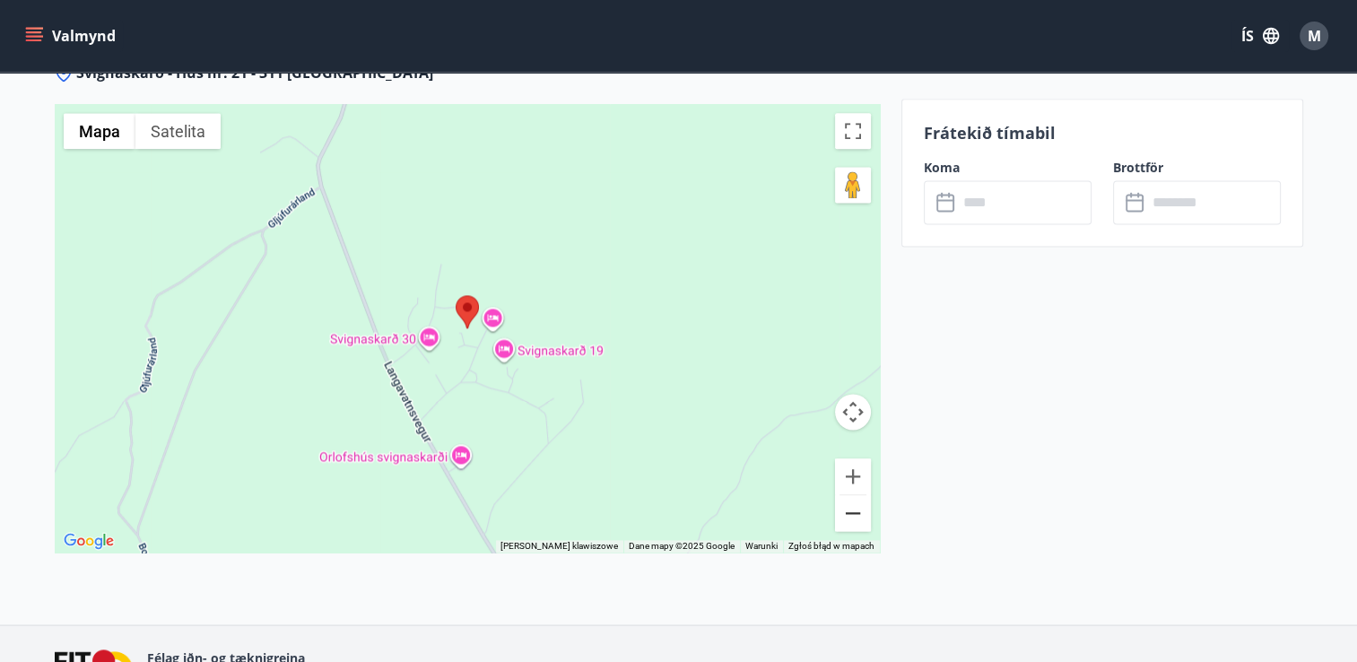
click at [850, 495] on button "Pomniejsz" at bounding box center [853, 513] width 36 height 36
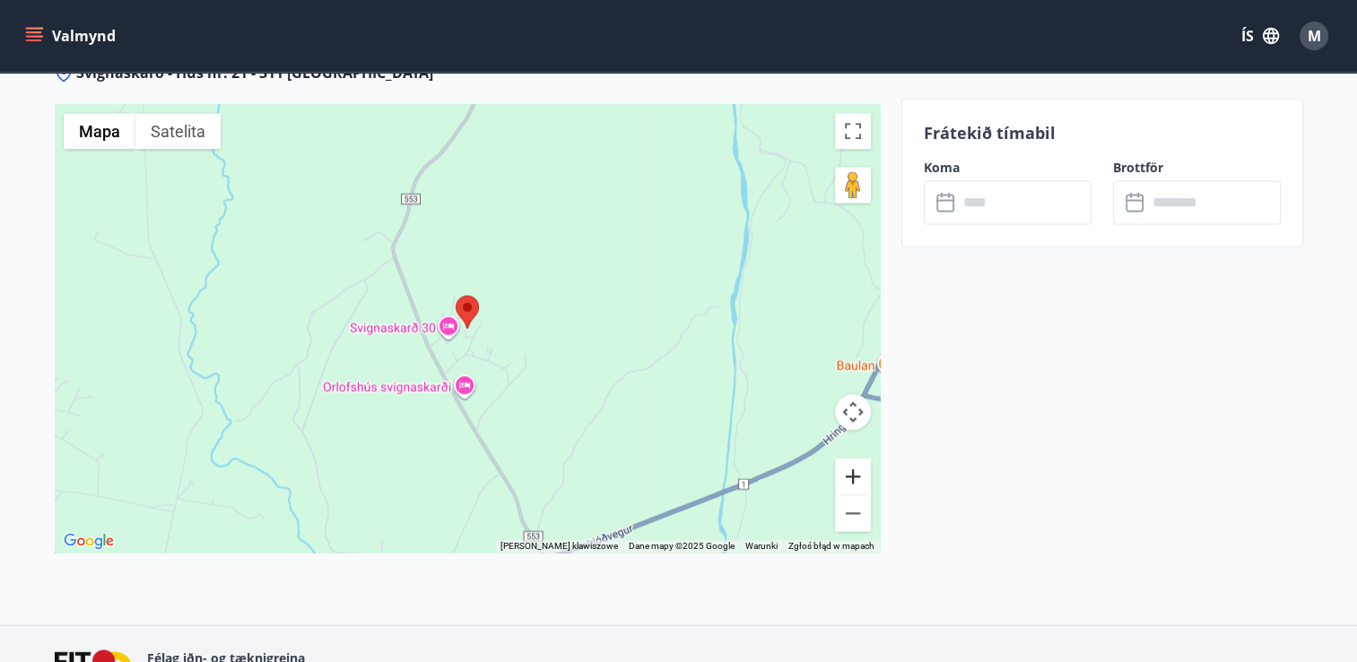
click at [853, 458] on button "Powiększ" at bounding box center [853, 476] width 36 height 36
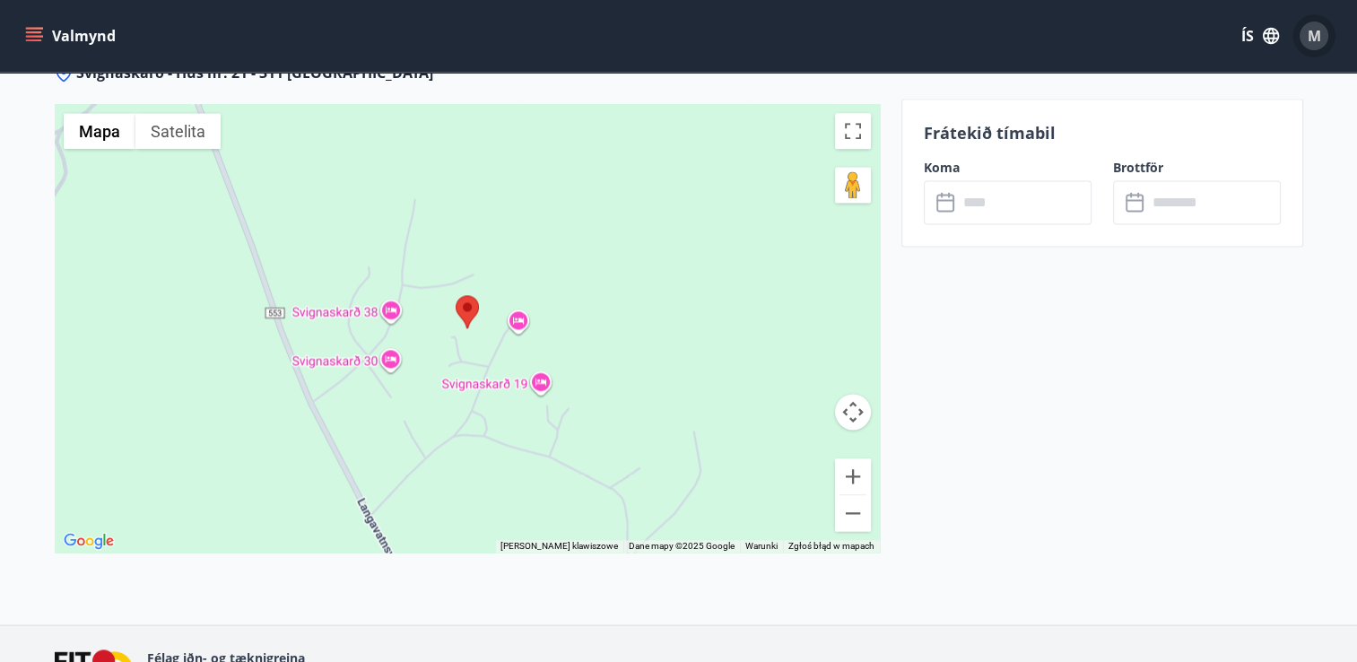
click at [1310, 33] on span "M" at bounding box center [1313, 36] width 13 height 20
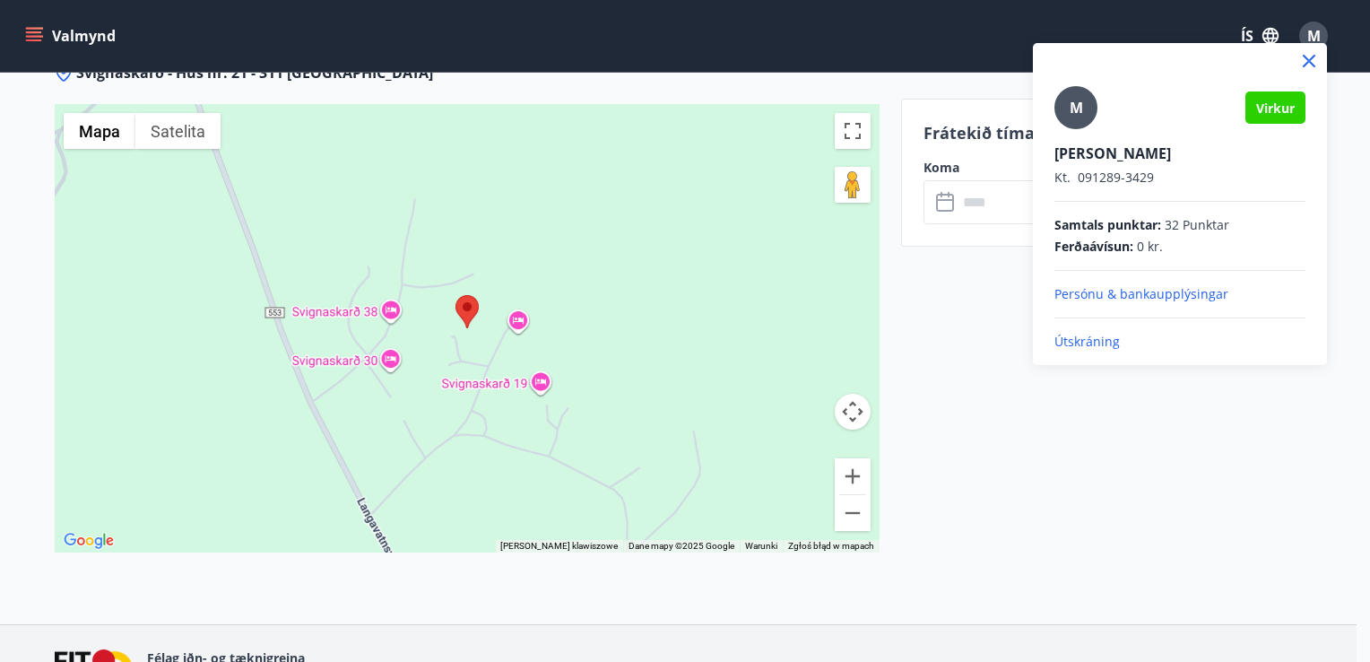
click at [1076, 339] on p "Útskráning" at bounding box center [1180, 342] width 251 height 18
